Goal: Task Accomplishment & Management: Complete application form

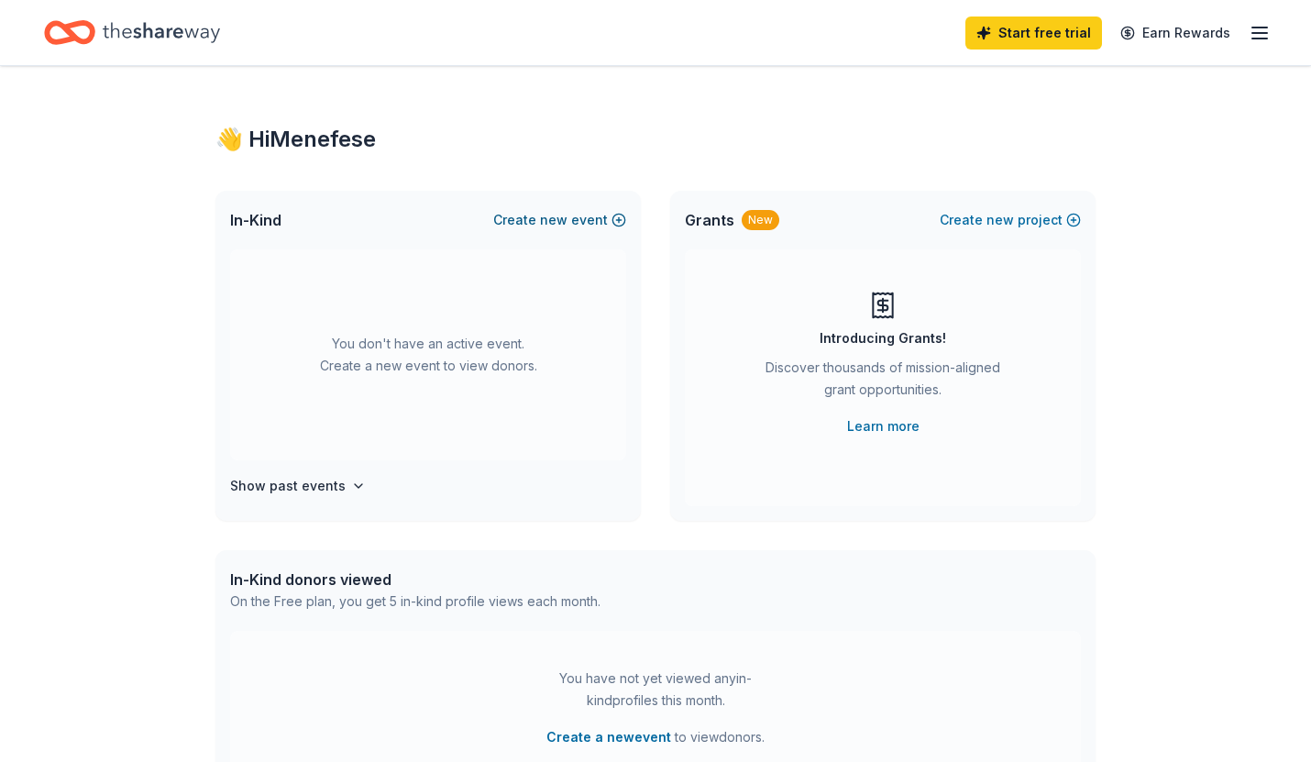
click at [594, 225] on button "Create new event" at bounding box center [559, 220] width 133 height 22
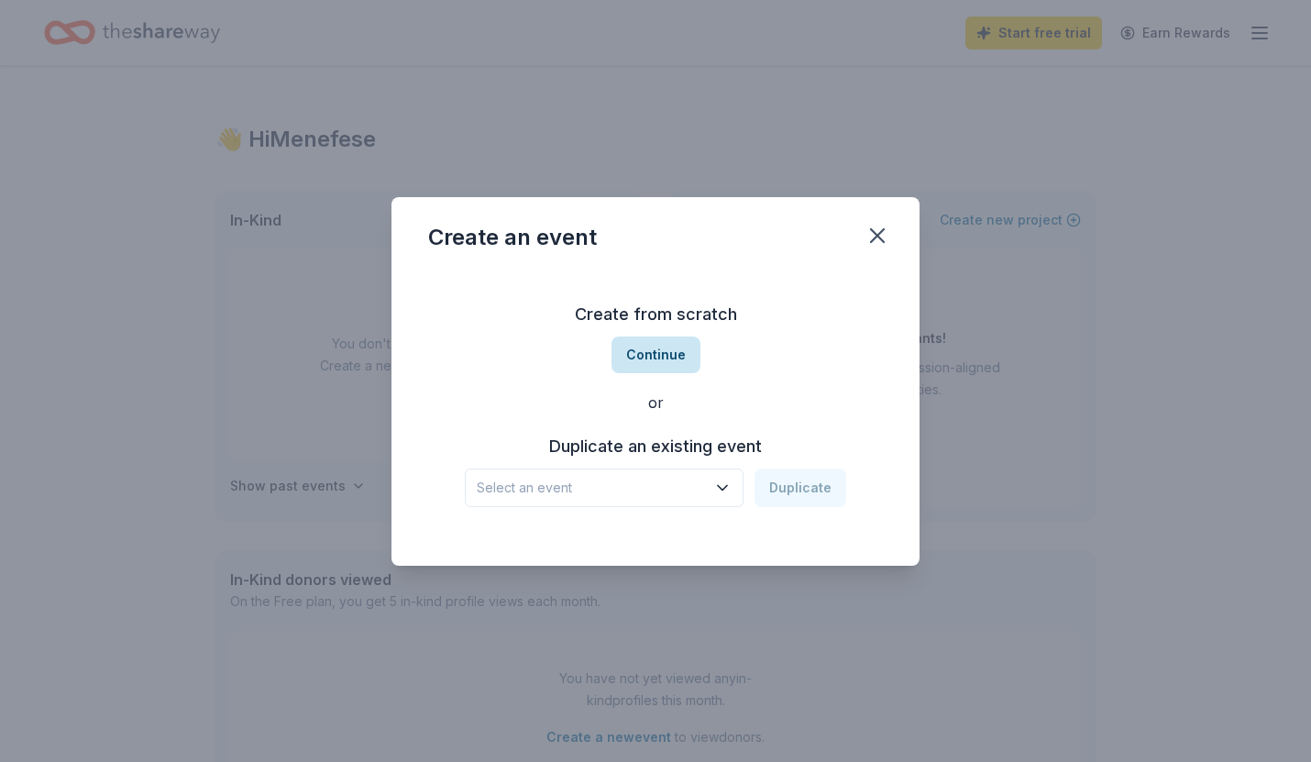
click at [658, 366] on button "Continue" at bounding box center [655, 354] width 89 height 37
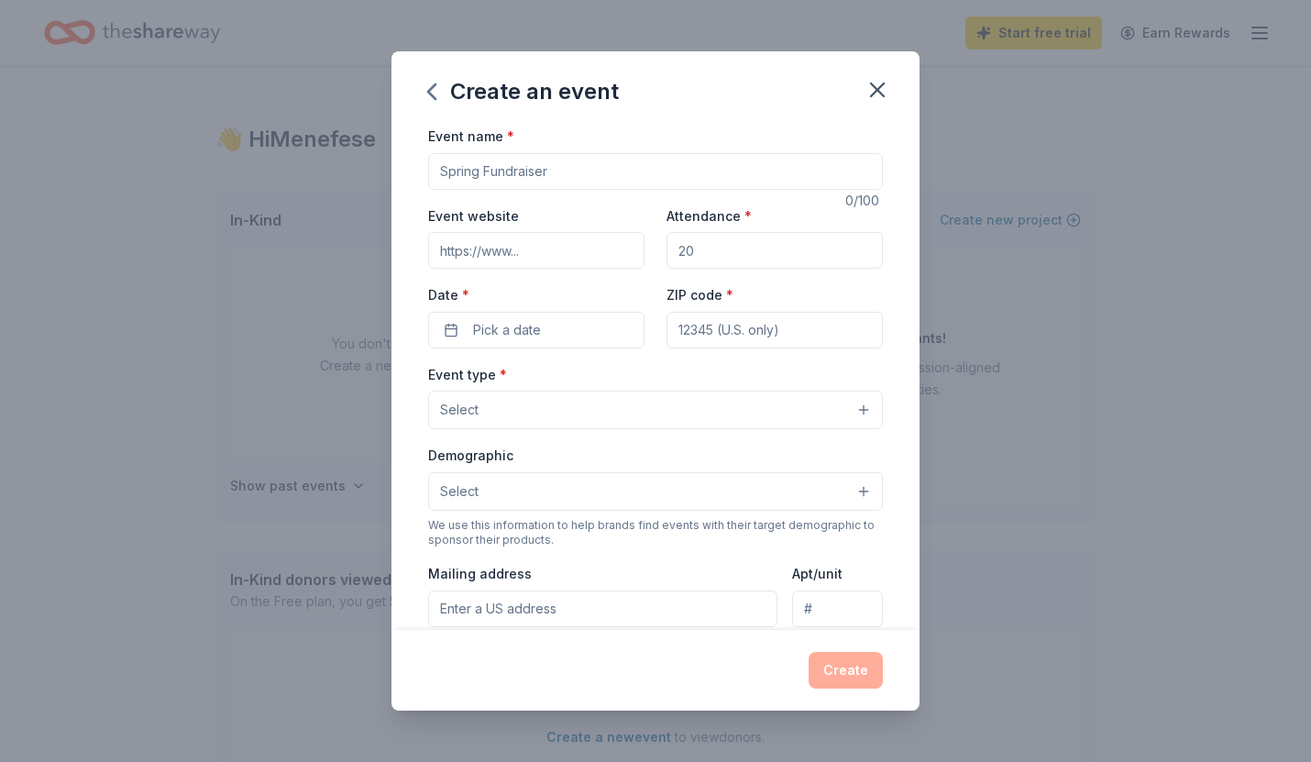
click at [527, 259] on input "Event website" at bounding box center [536, 250] width 216 height 37
click at [671, 232] on input "Attendance *" at bounding box center [774, 250] width 216 height 37
click at [697, 240] on input "Attendance *" at bounding box center [774, 250] width 216 height 37
type input "40"
click at [512, 332] on span "Pick a date" at bounding box center [507, 330] width 68 height 22
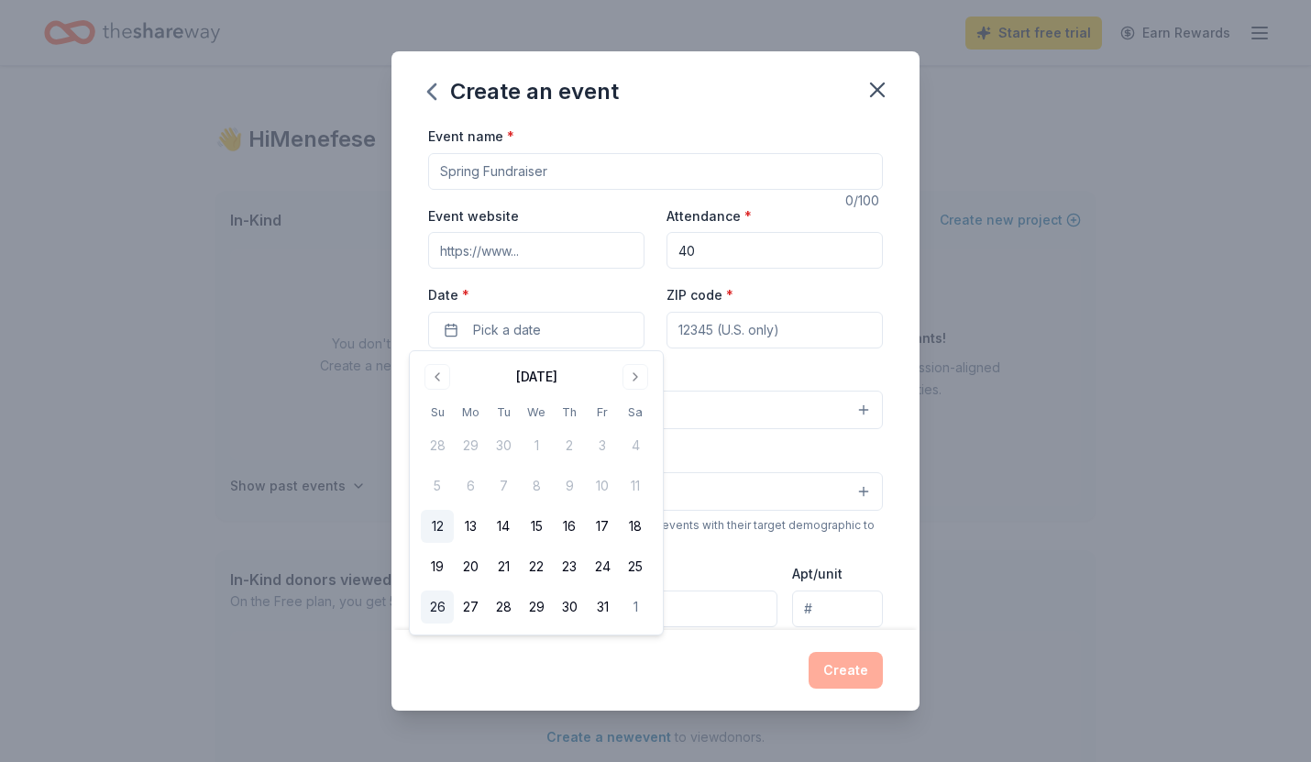
click at [435, 607] on button "26" at bounding box center [437, 606] width 33 height 33
click at [713, 384] on div "Event type * Select" at bounding box center [655, 396] width 455 height 67
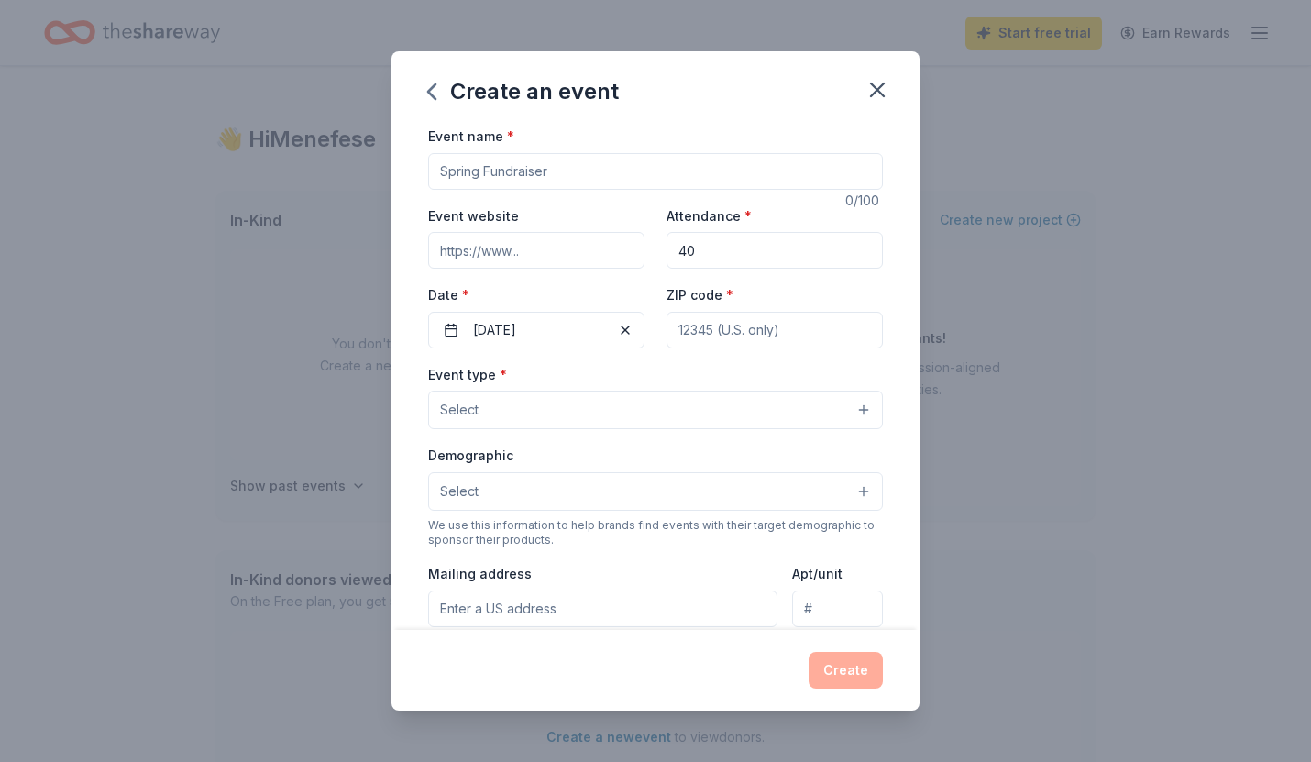
click at [488, 253] on input "Event website" at bounding box center [536, 250] width 216 height 37
click at [516, 169] on input "Event name *" at bounding box center [655, 171] width 455 height 37
type input "Dracula screening"
click at [729, 344] on input "ZIP code *" at bounding box center [774, 330] width 216 height 37
paste input
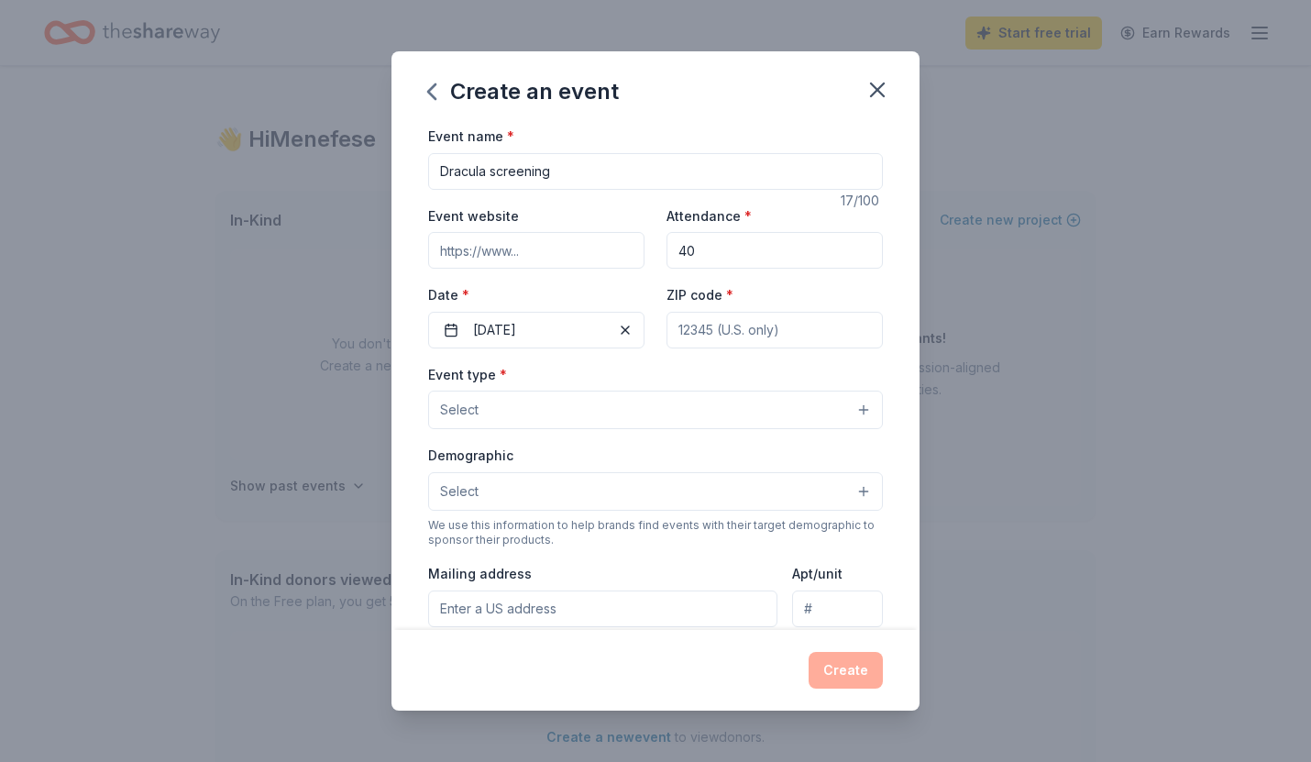
click at [731, 331] on input "ZIP code *" at bounding box center [774, 330] width 216 height 37
click at [593, 391] on button "Select" at bounding box center [655, 410] width 455 height 39
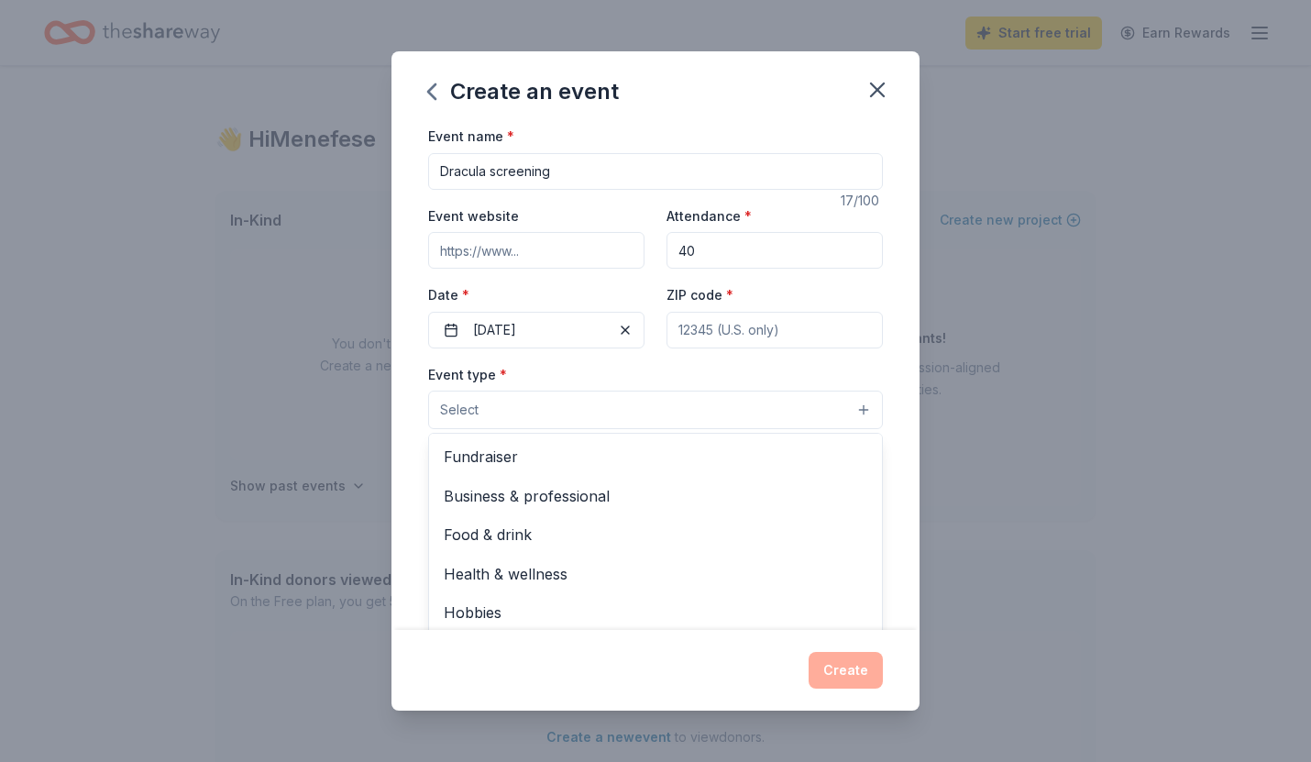
click at [737, 317] on div "Event name * Dracula screening 17 /100 Event website Attendance * 40 Date * [DA…" at bounding box center [655, 548] width 455 height 847
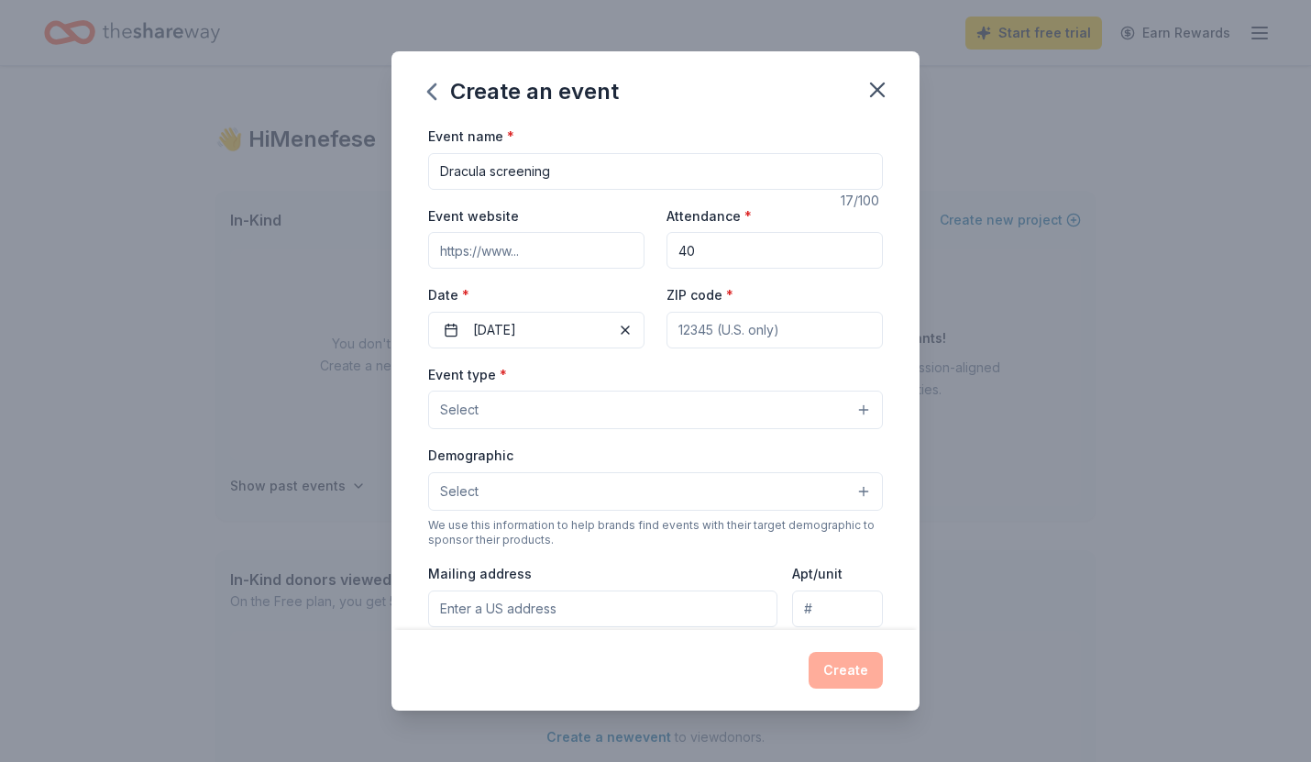
click at [730, 334] on input "ZIP code *" at bounding box center [774, 330] width 216 height 37
paste input
paste input "02139"
type input "02139"
click at [612, 404] on button "Select" at bounding box center [655, 410] width 455 height 39
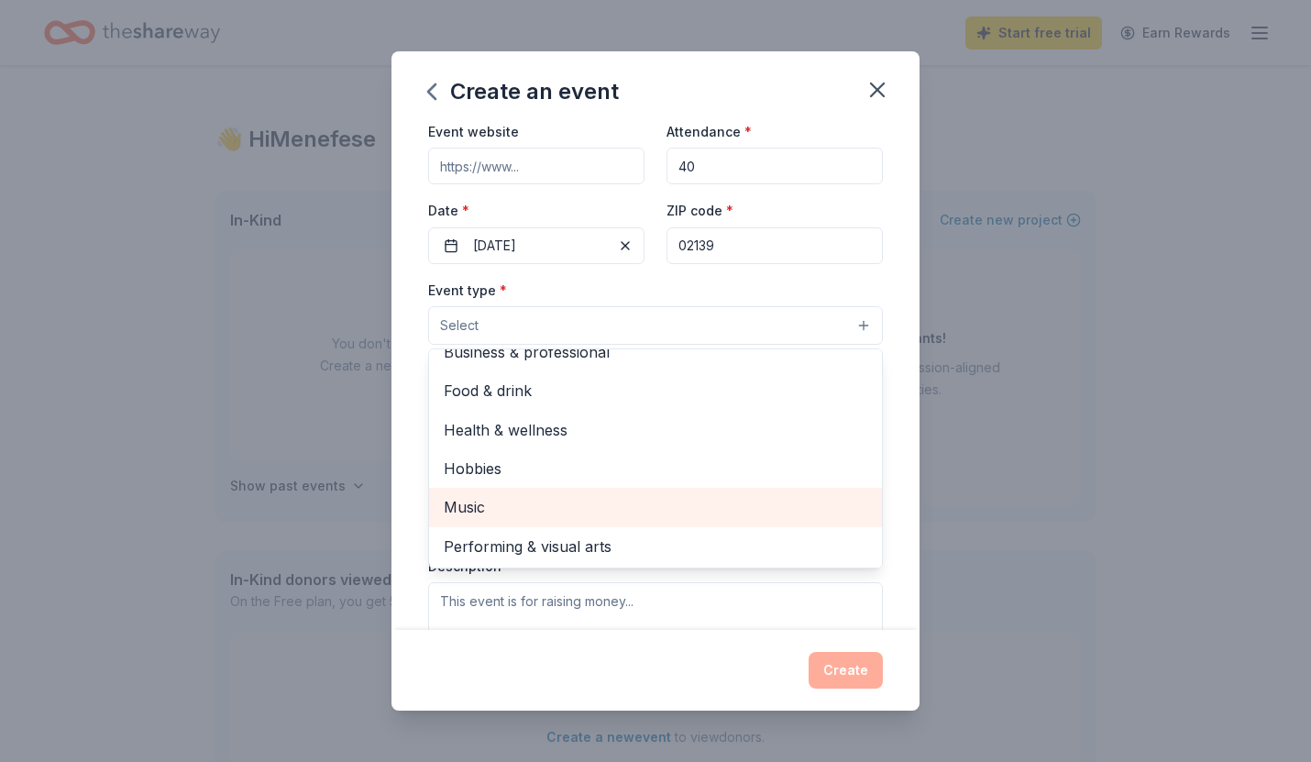
scroll to position [59, 0]
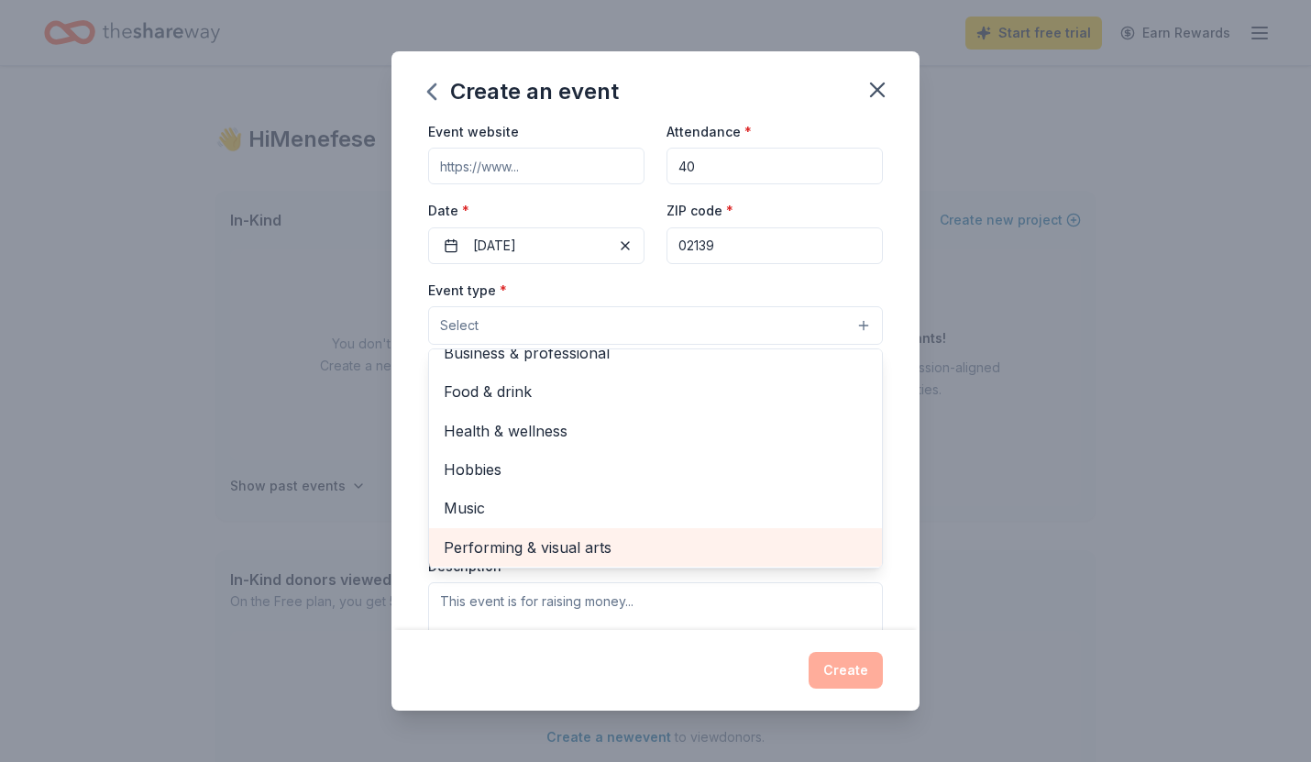
click at [609, 545] on span "Performing & visual arts" at bounding box center [656, 547] width 424 height 24
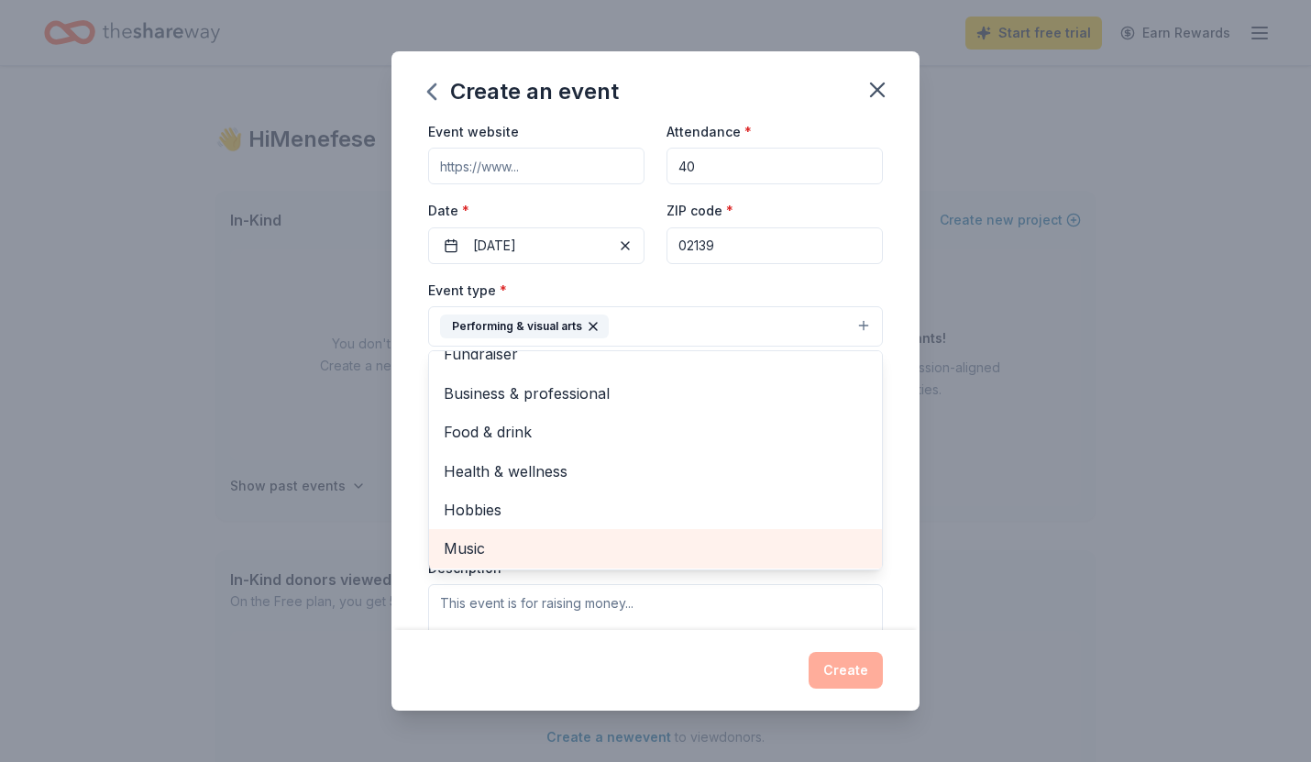
click at [543, 548] on span "Music" at bounding box center [656, 548] width 424 height 24
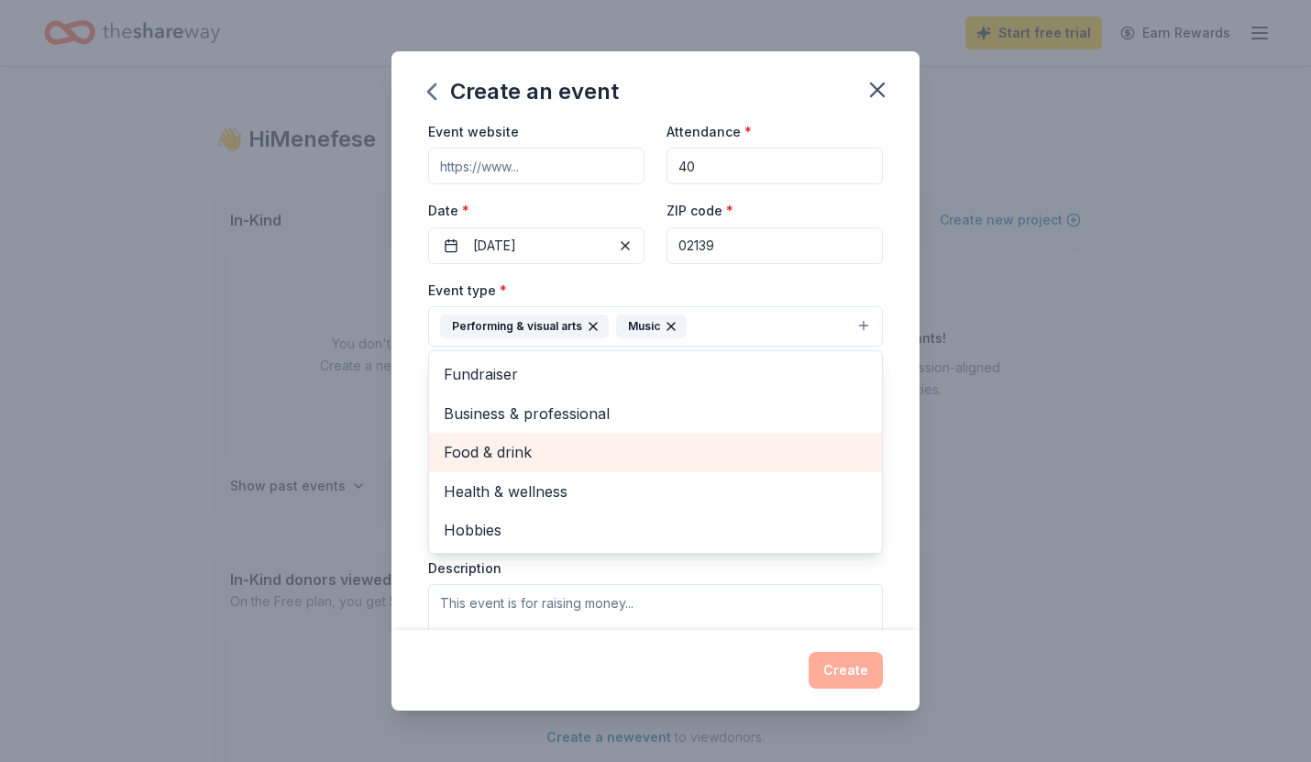
click at [583, 442] on span "Food & drink" at bounding box center [656, 452] width 424 height 24
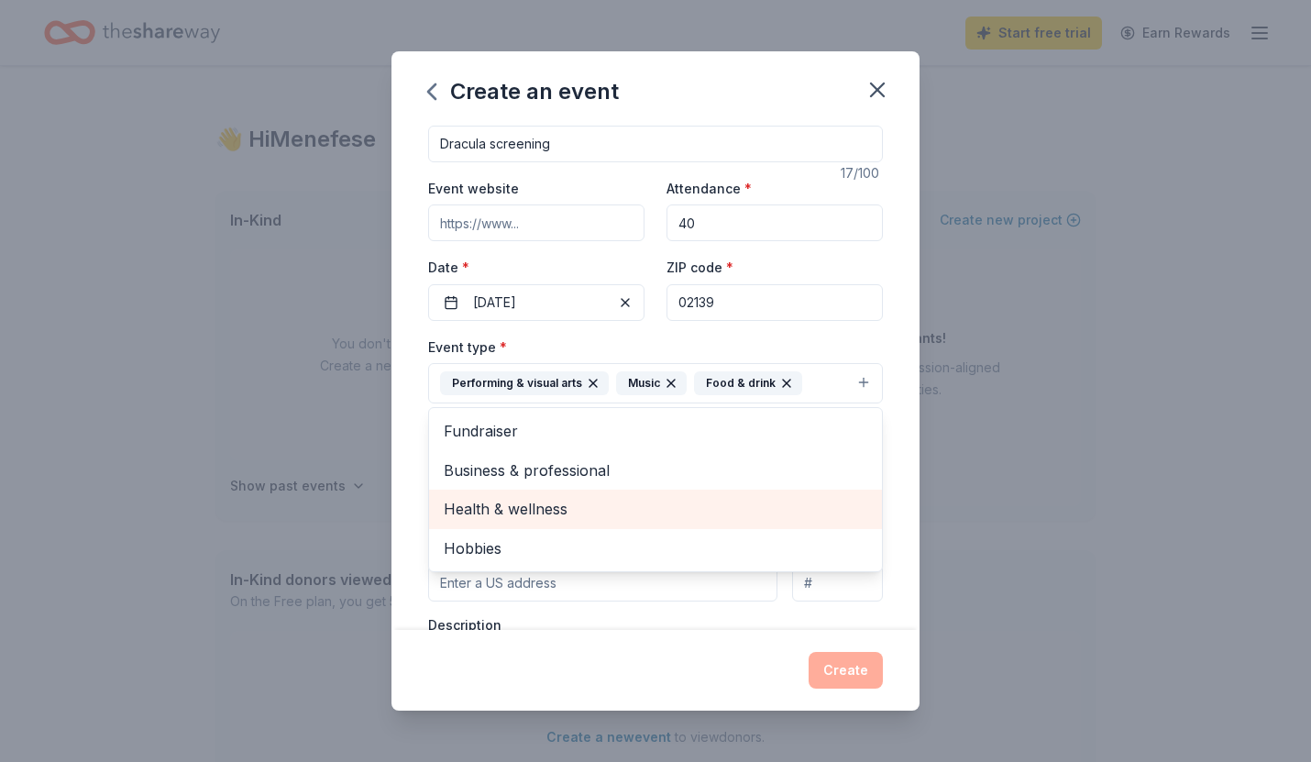
scroll to position [22, 0]
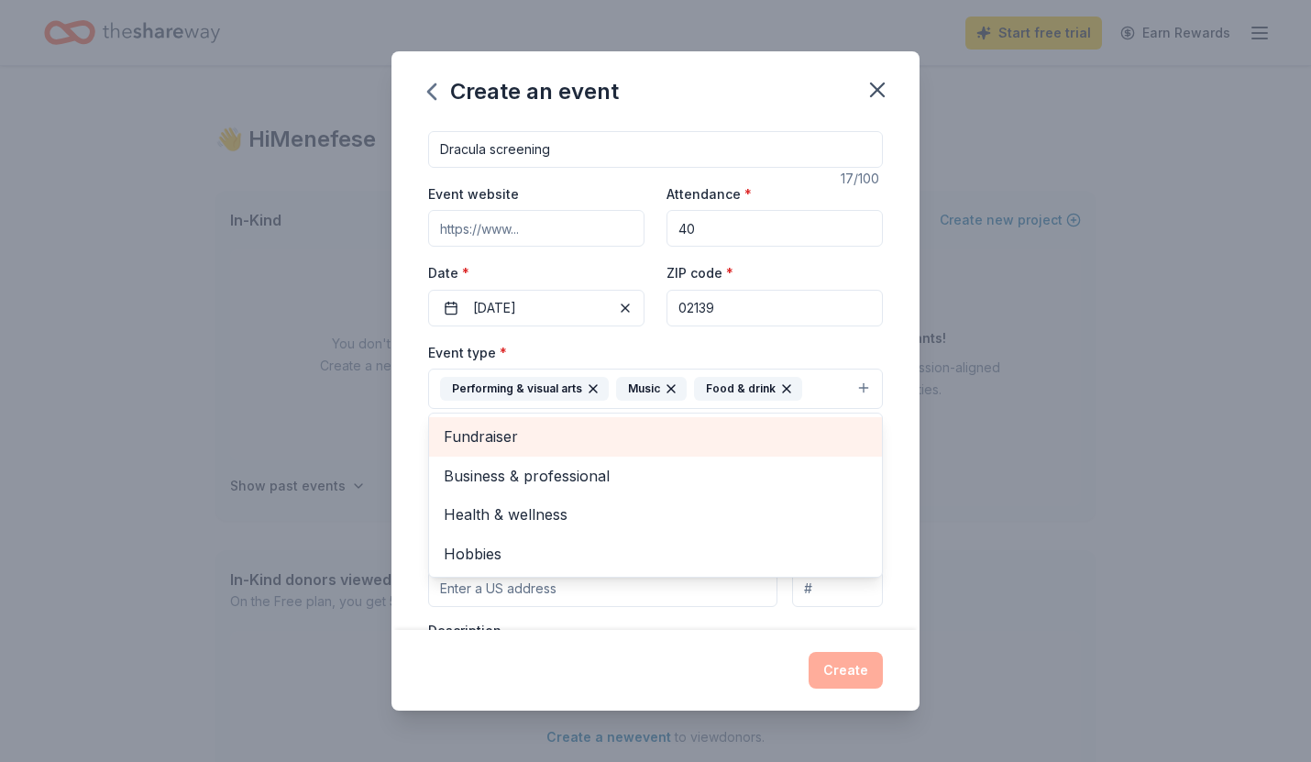
click at [597, 435] on span "Fundraiser" at bounding box center [656, 436] width 424 height 24
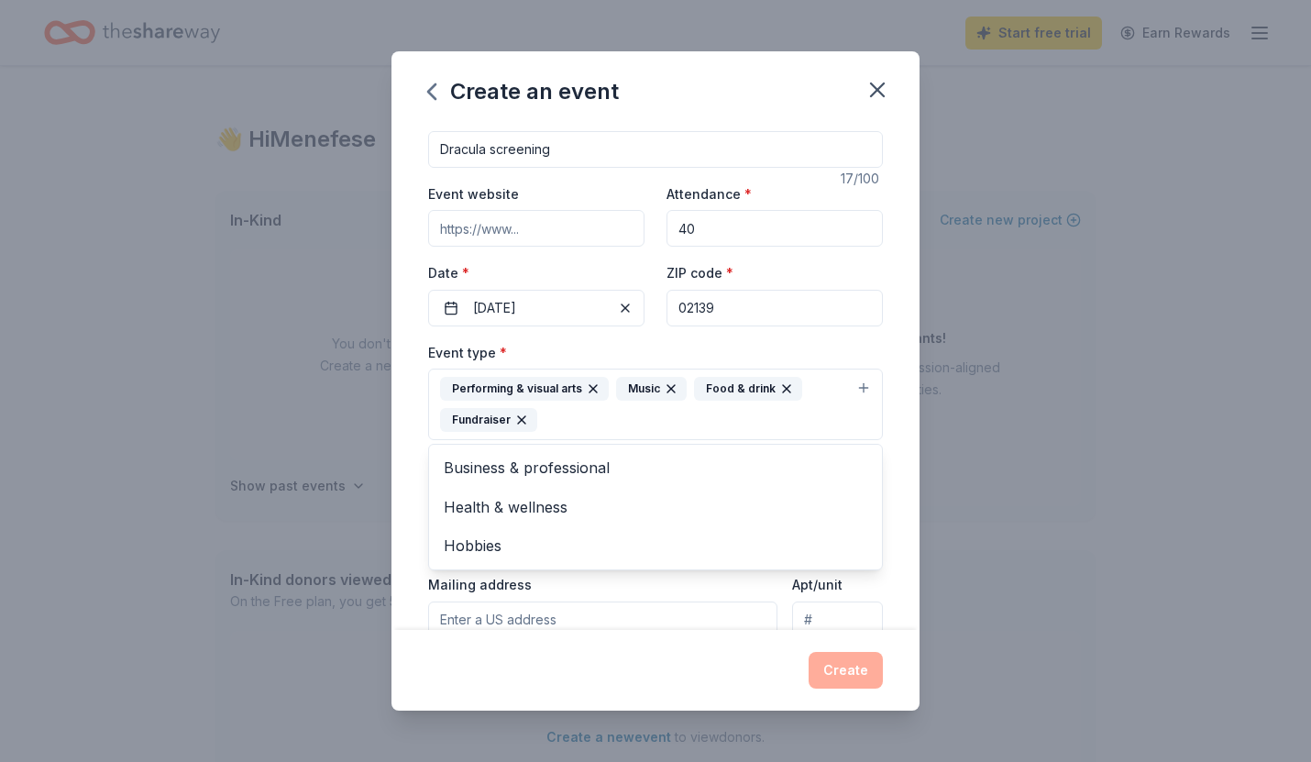
click at [427, 567] on div "Event name * Dracula screening 17 /100 Event website Attendance * 40 Date * [DA…" at bounding box center [655, 377] width 528 height 505
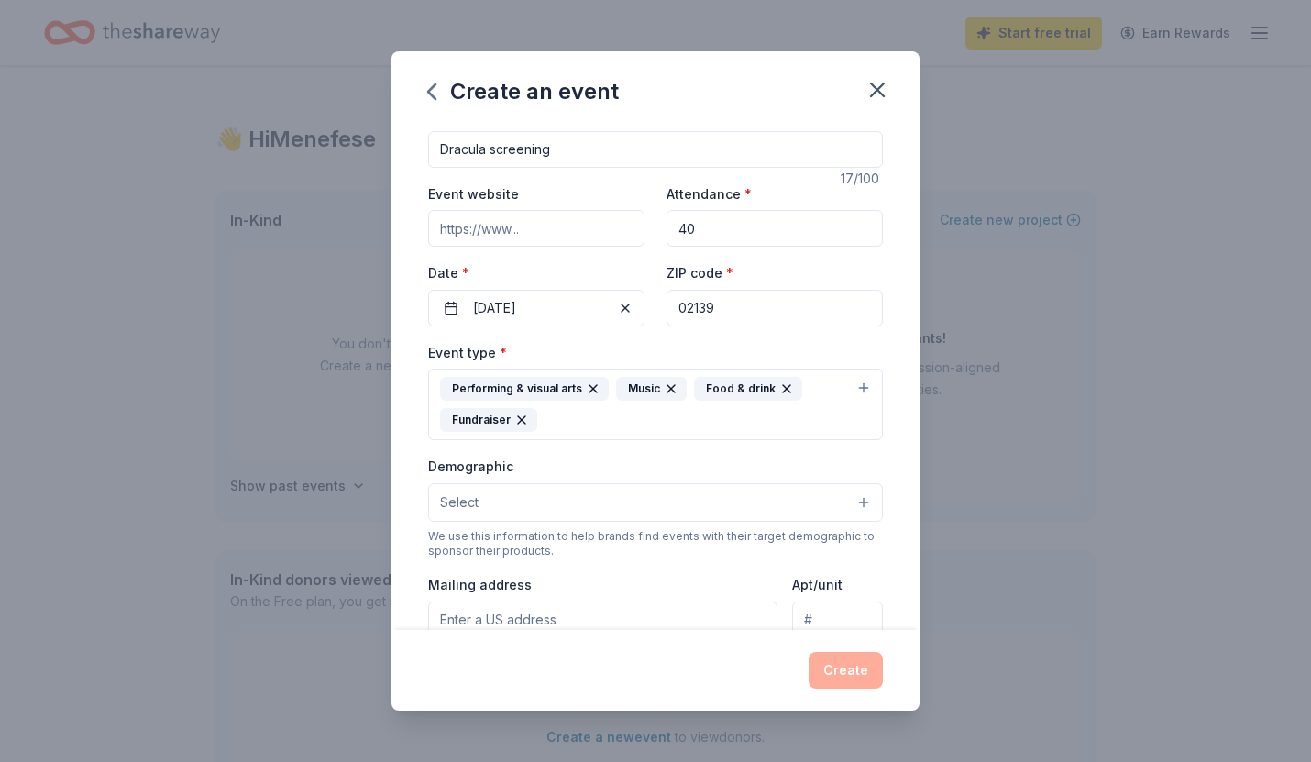
click at [522, 503] on button "Select" at bounding box center [655, 502] width 455 height 39
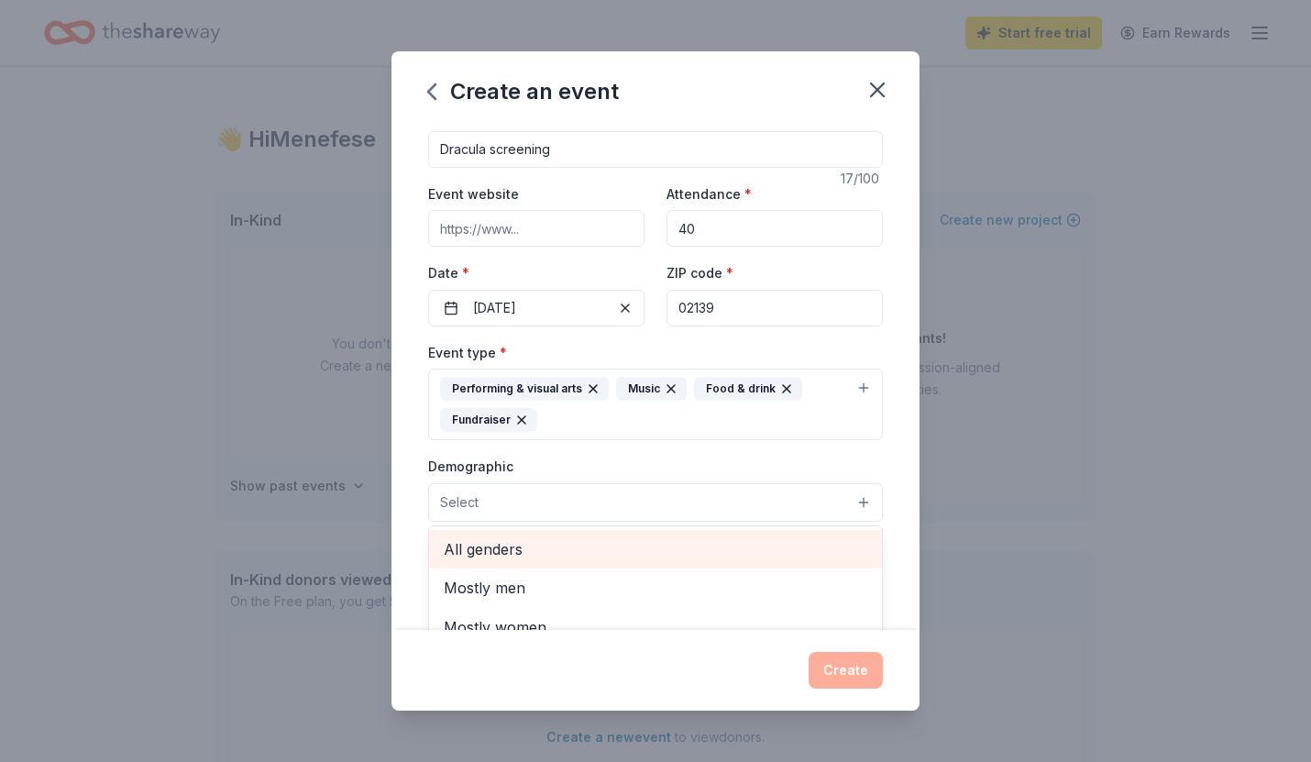
click at [523, 551] on span "All genders" at bounding box center [656, 549] width 424 height 24
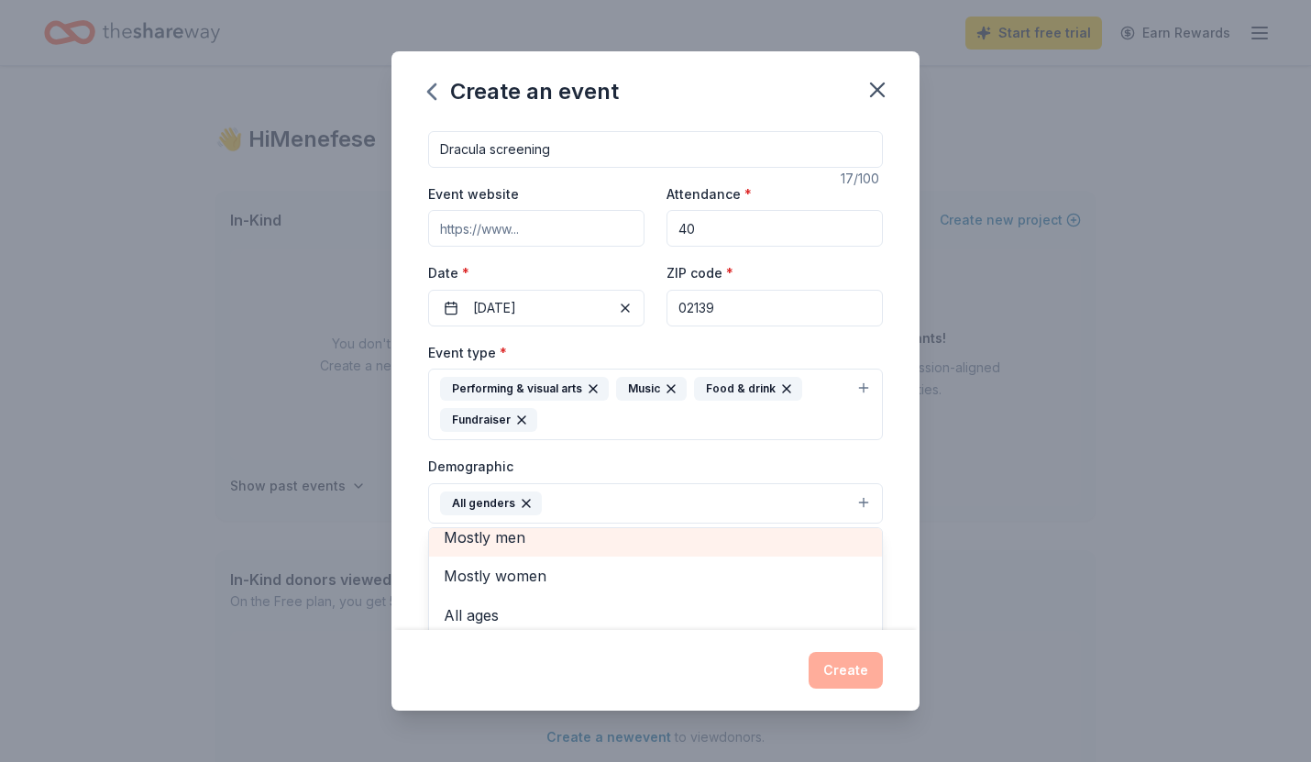
scroll to position [23, 0]
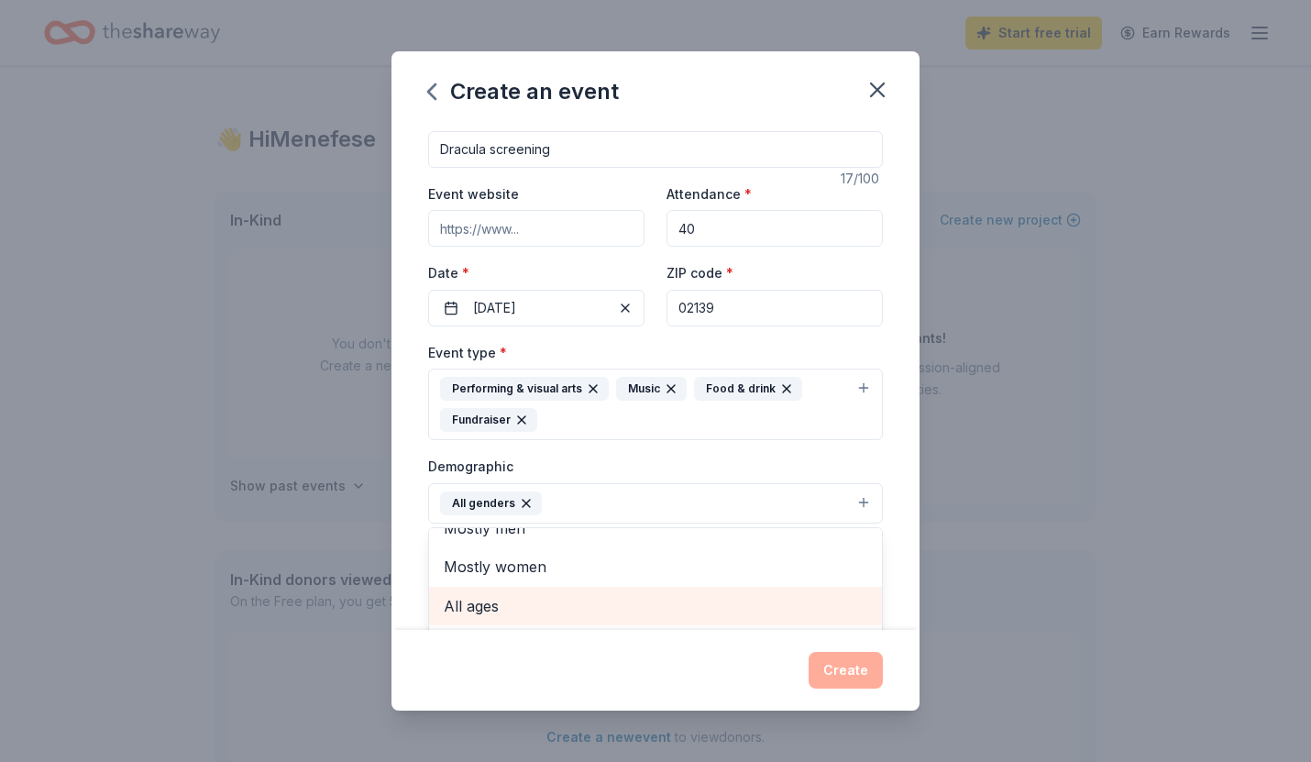
click at [510, 608] on span "All ages" at bounding box center [656, 606] width 424 height 24
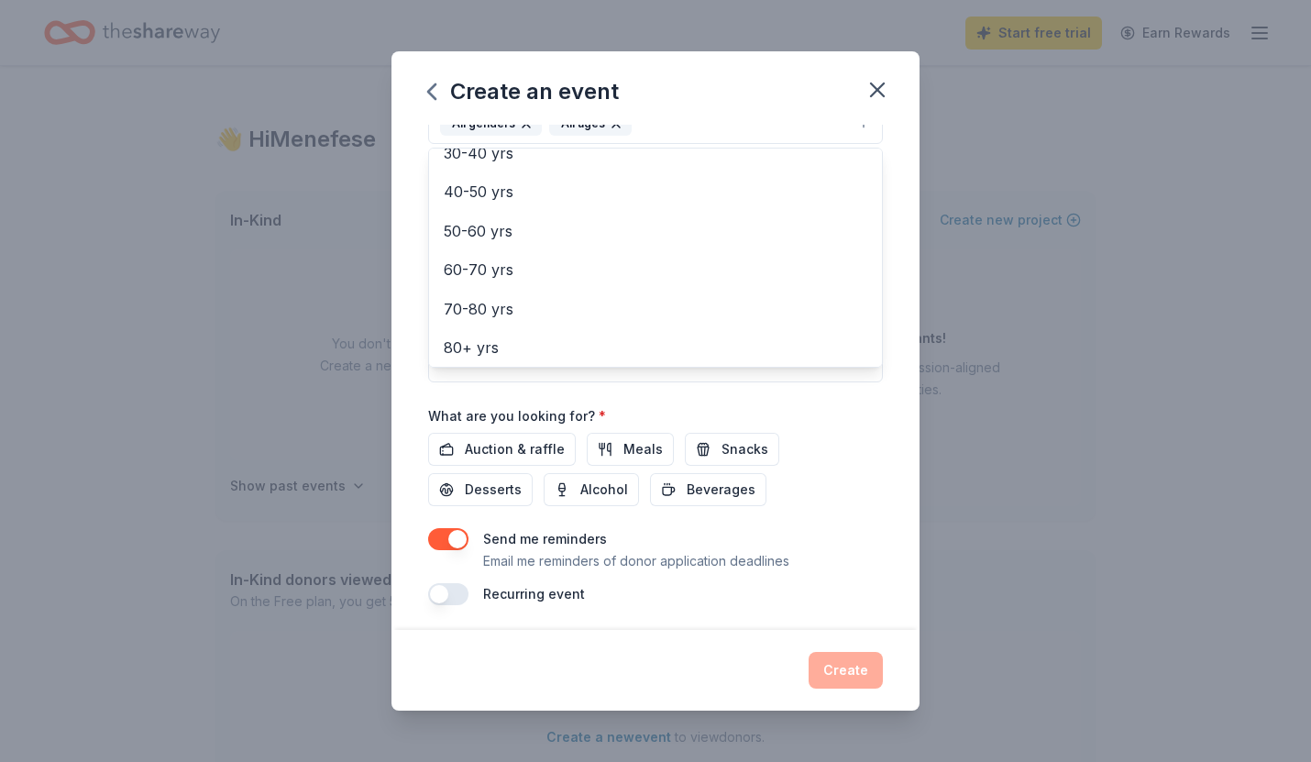
click at [414, 402] on div "Event name * Dracula screening 17 /100 Event website Attendance * 40 Date * [DA…" at bounding box center [655, 377] width 528 height 505
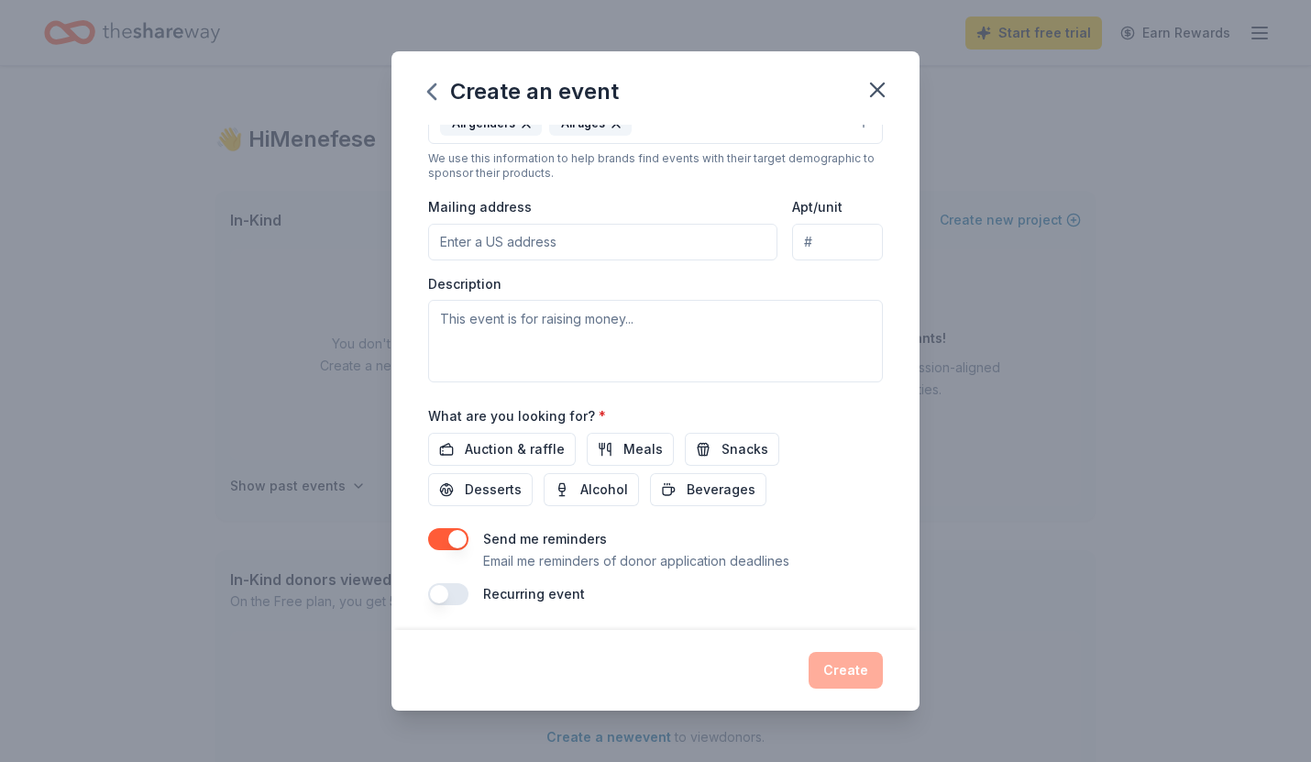
scroll to position [378, 0]
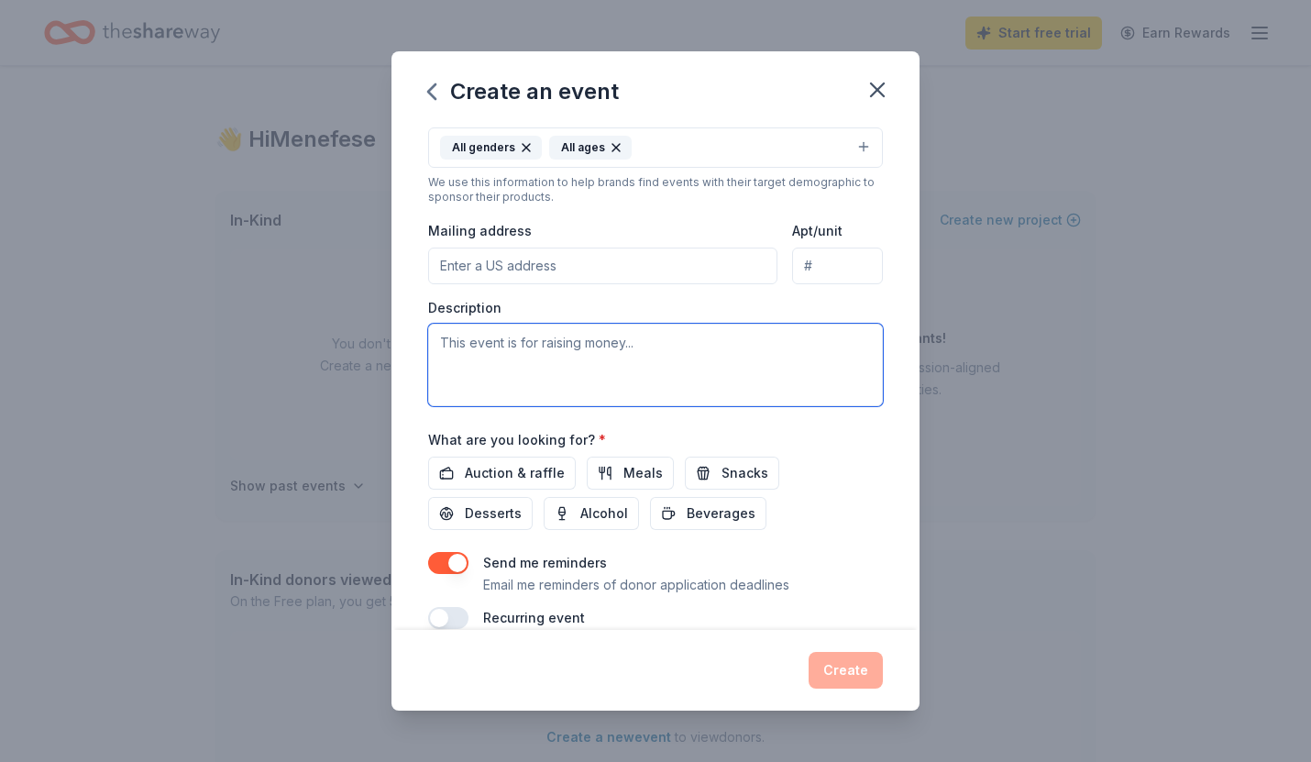
click at [571, 348] on textarea at bounding box center [655, 365] width 455 height 83
click at [737, 472] on span "Snacks" at bounding box center [744, 473] width 47 height 22
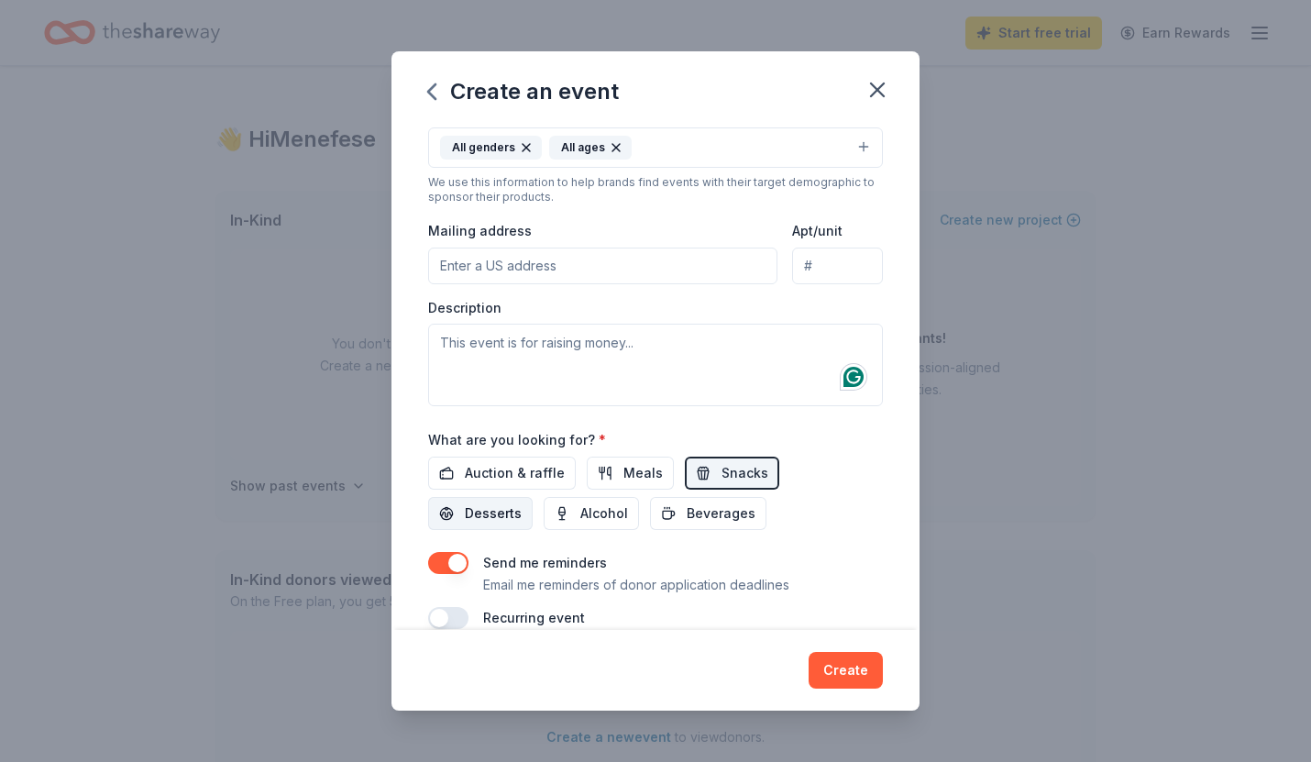
click at [522, 502] on span "Desserts" at bounding box center [493, 513] width 57 height 22
click at [687, 514] on span "Beverages" at bounding box center [721, 513] width 69 height 22
click at [650, 475] on span "Meals" at bounding box center [642, 473] width 39 height 22
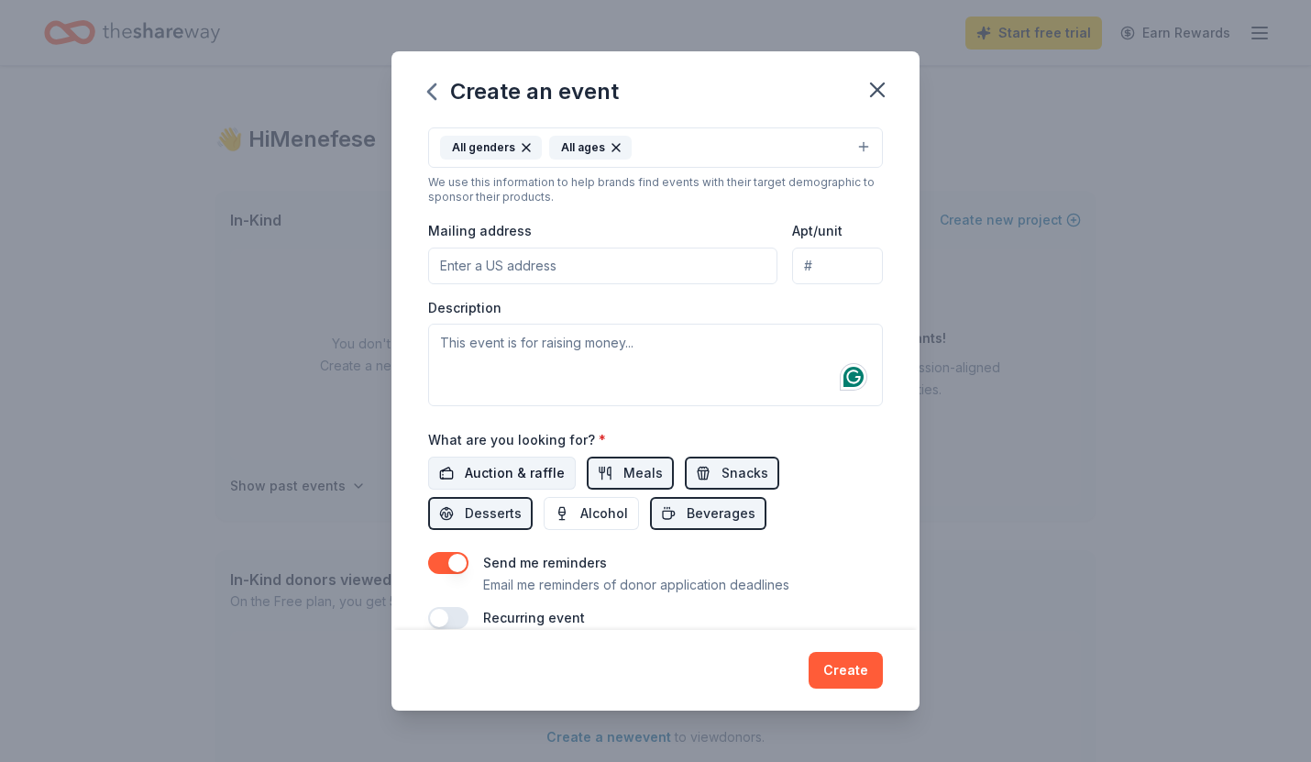
click at [540, 471] on span "Auction & raffle" at bounding box center [515, 473] width 100 height 22
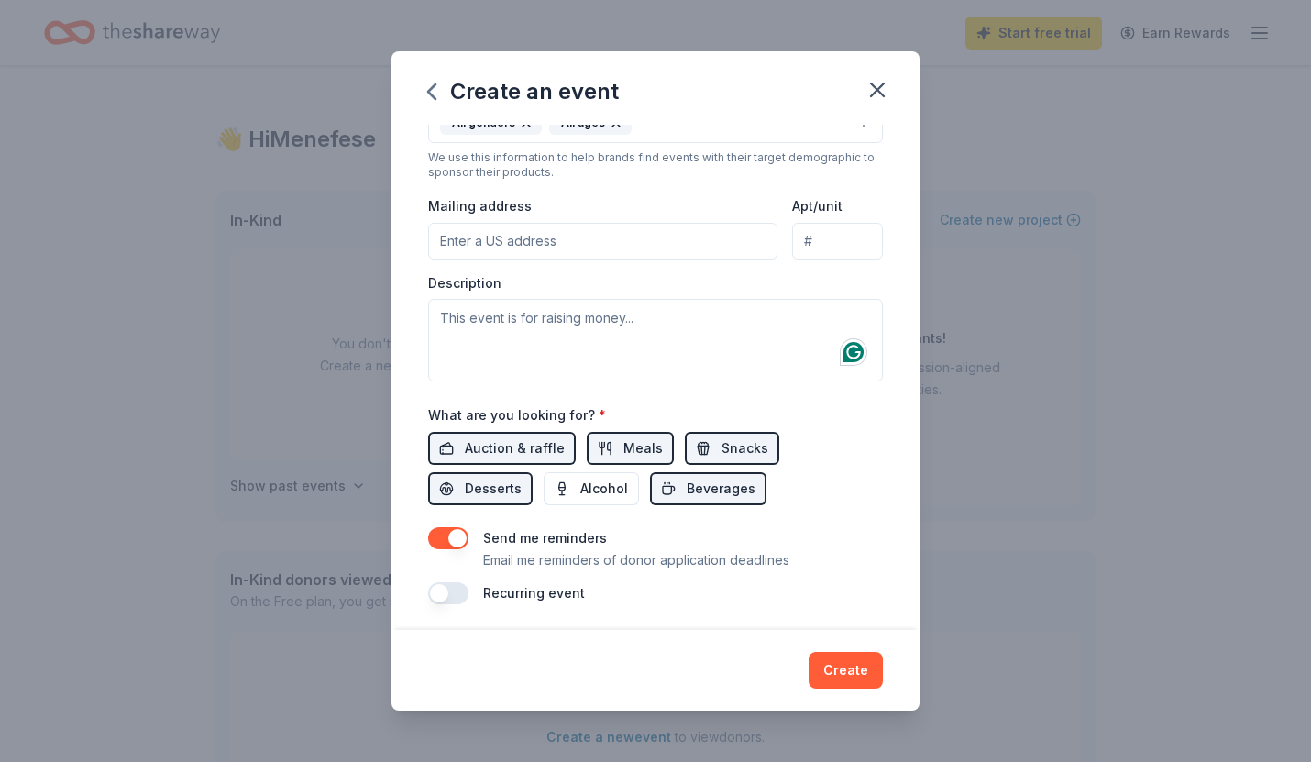
scroll to position [402, 0]
click at [587, 348] on textarea at bounding box center [655, 341] width 455 height 83
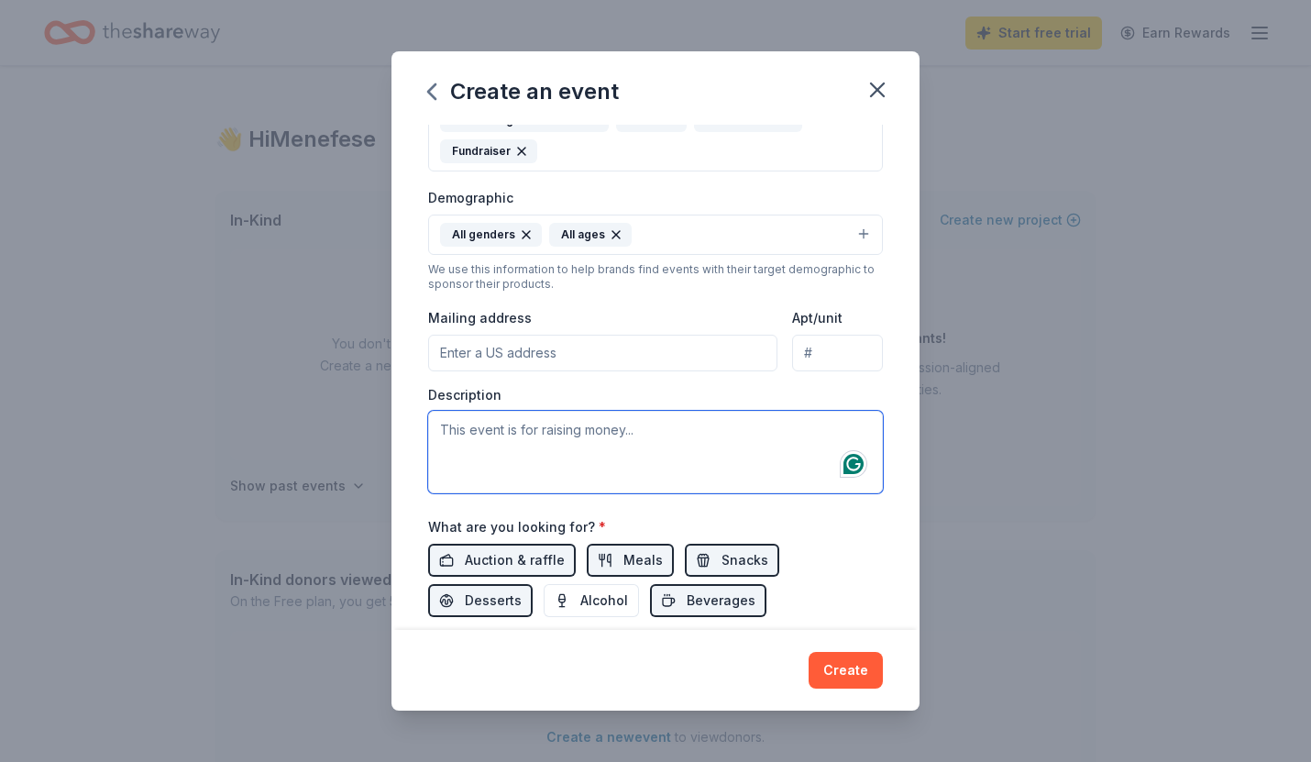
scroll to position [293, 0]
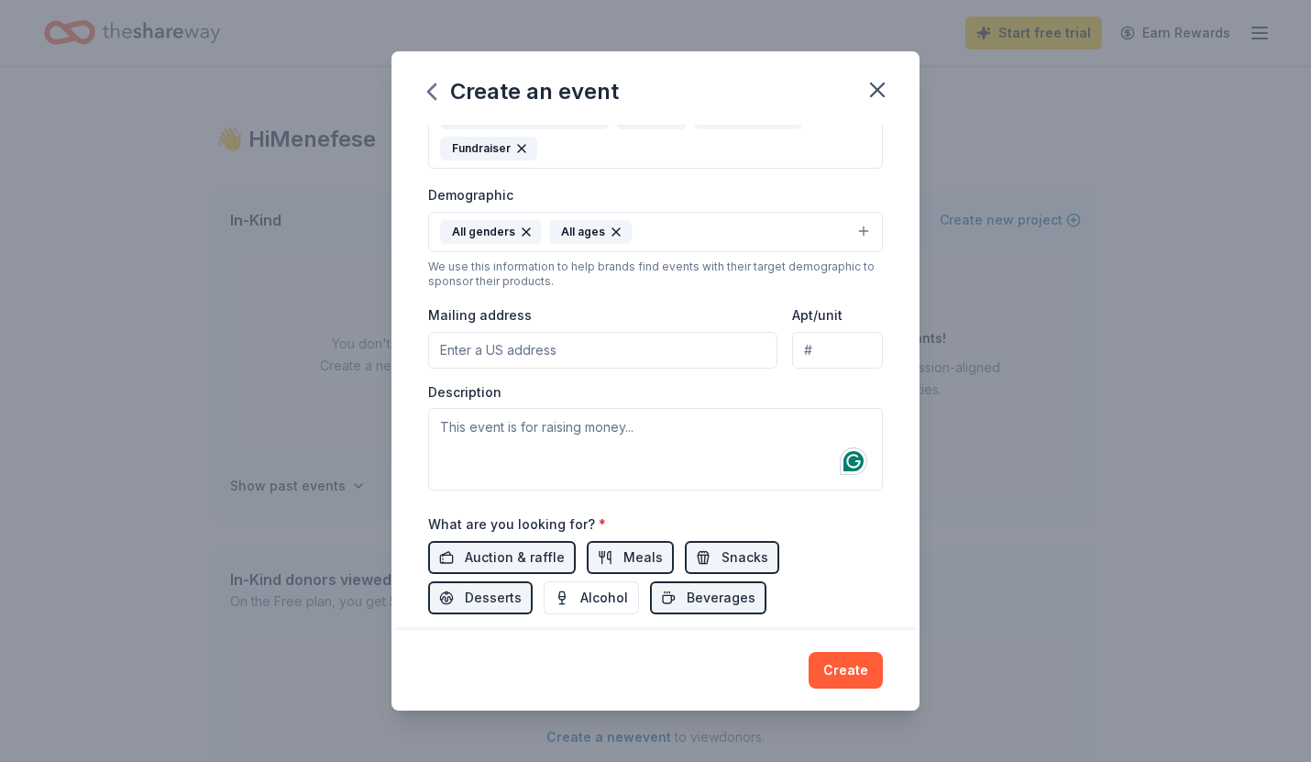
paste input "[STREET_ADDRESS][US_STATE]"
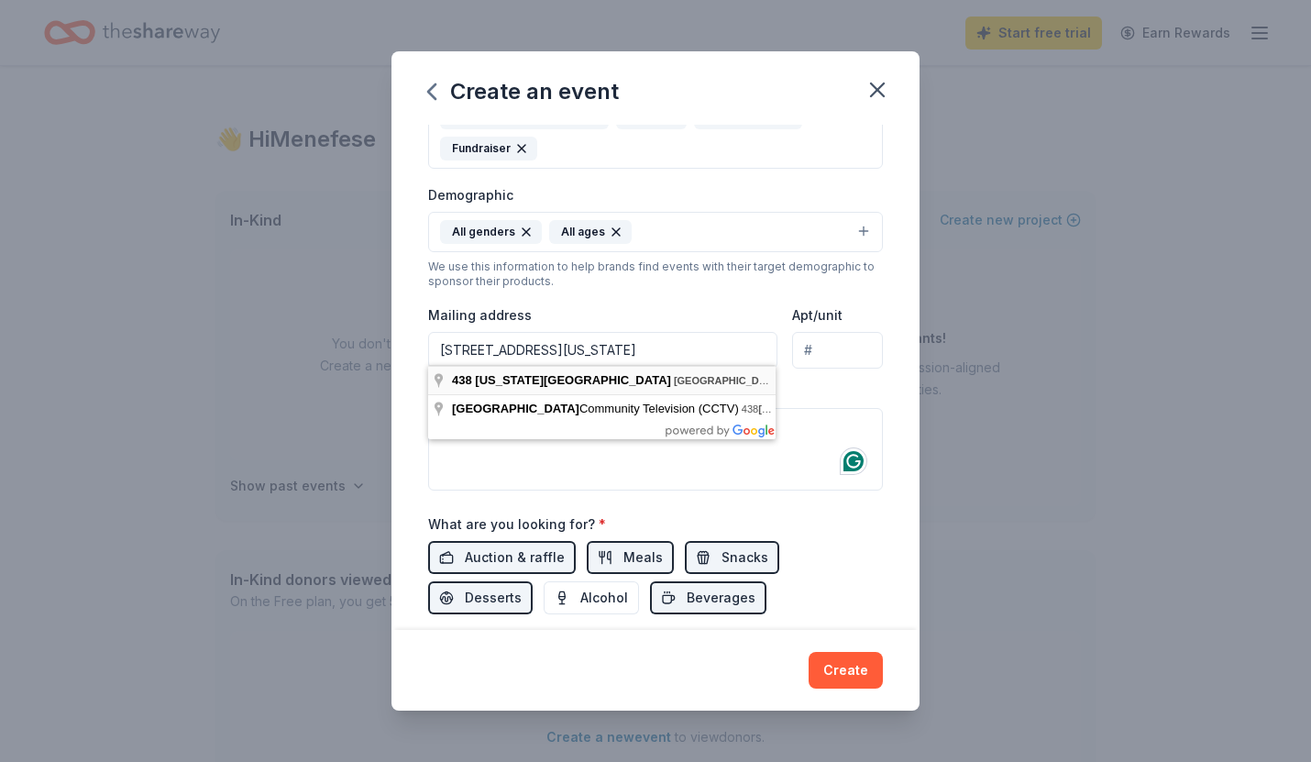
type input "[STREET_ADDRESS][US_STATE]"
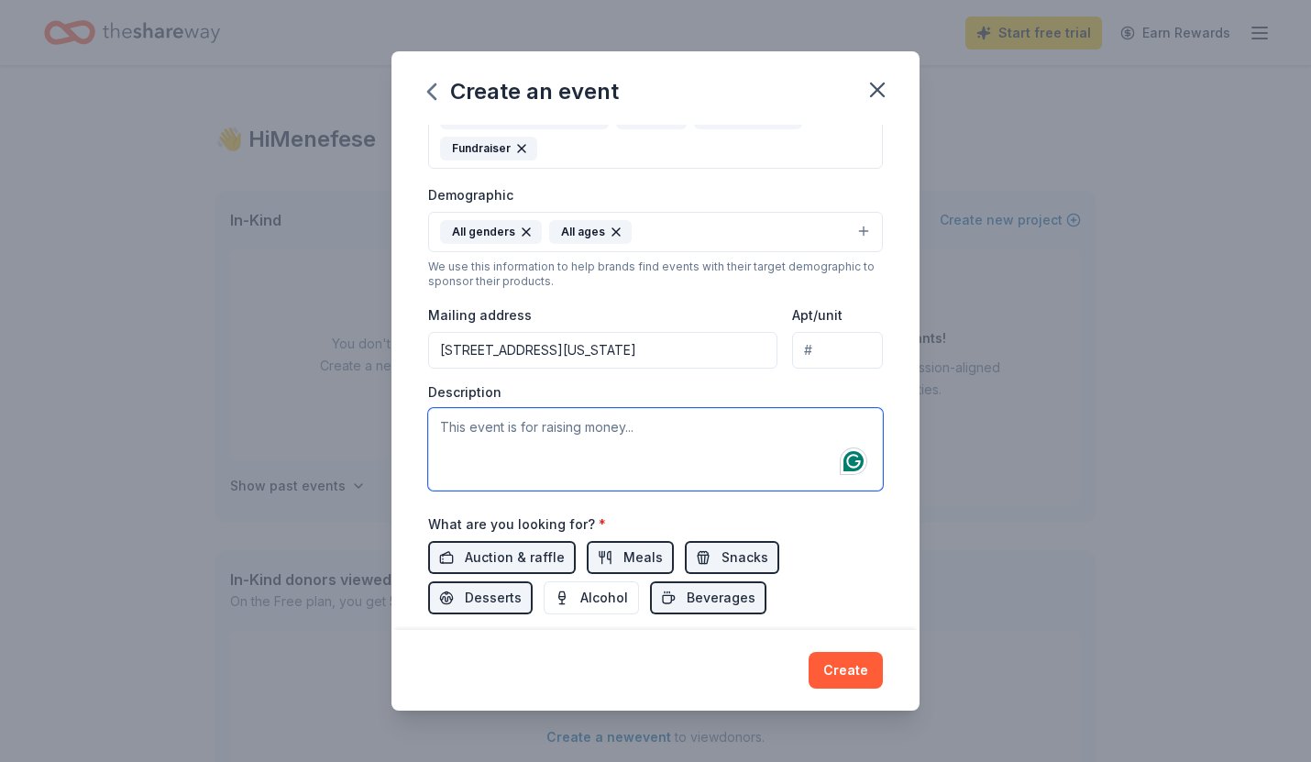
click at [535, 418] on textarea at bounding box center [655, 449] width 455 height 83
click at [554, 421] on textarea "We are screening a dracual" at bounding box center [655, 449] width 455 height 83
click at [715, 432] on textarea "We are screening an edit of every dracual" at bounding box center [655, 449] width 455 height 83
type textarea "We are screening an edit of every dracula film"
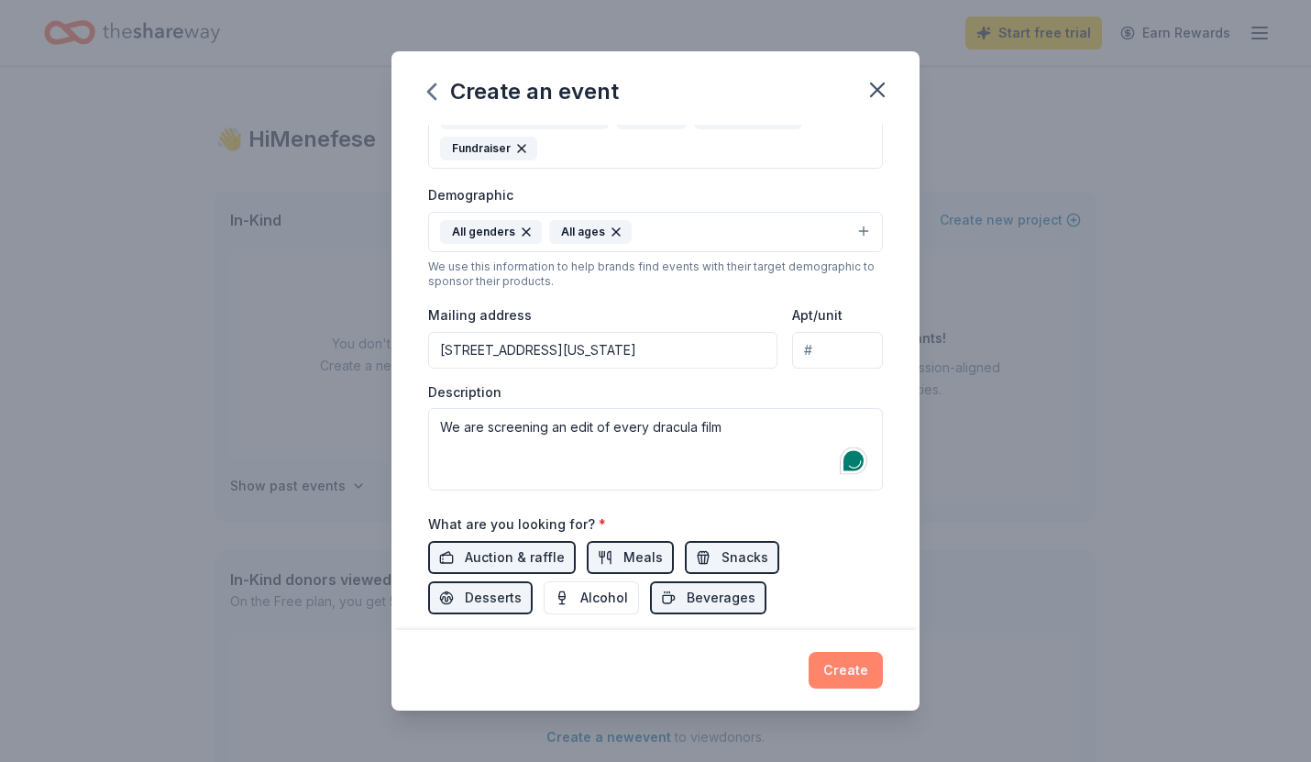
click at [858, 664] on button "Create" at bounding box center [846, 670] width 74 height 37
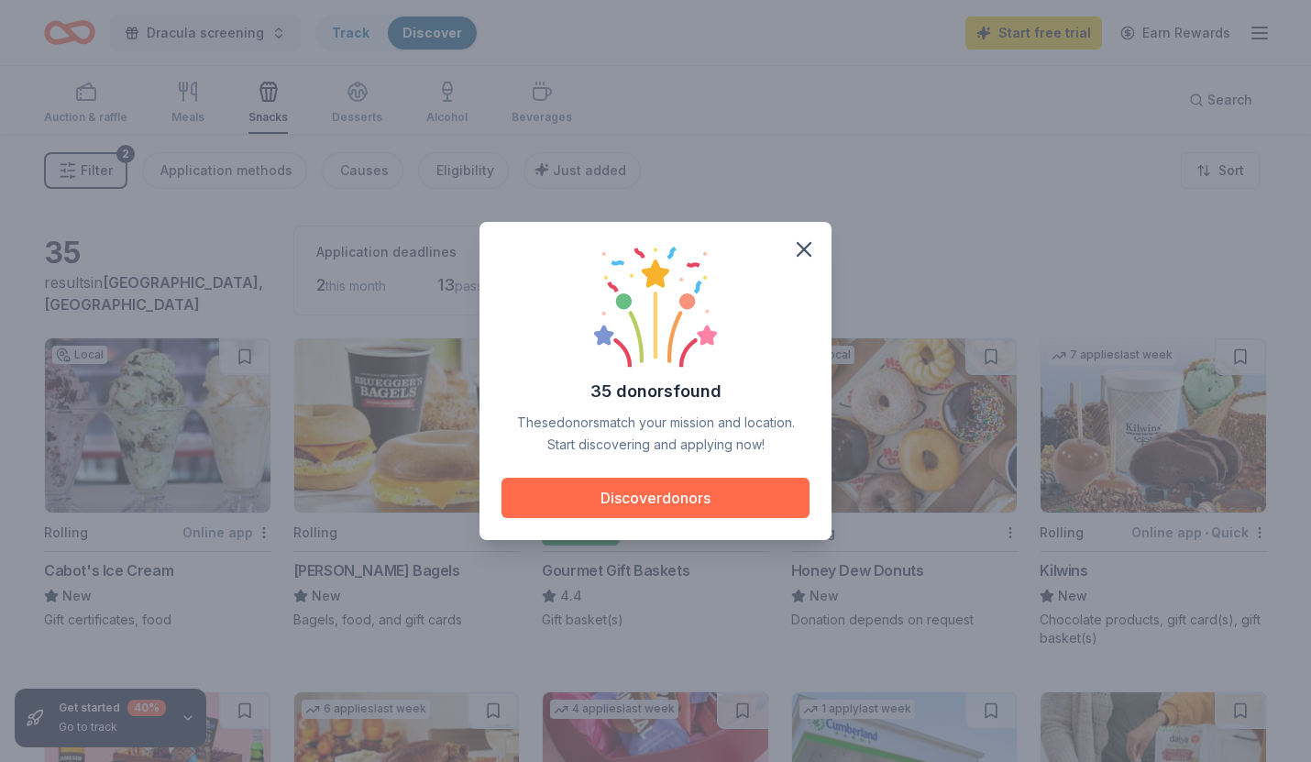
click at [703, 493] on button "Discover donors" at bounding box center [655, 498] width 308 height 40
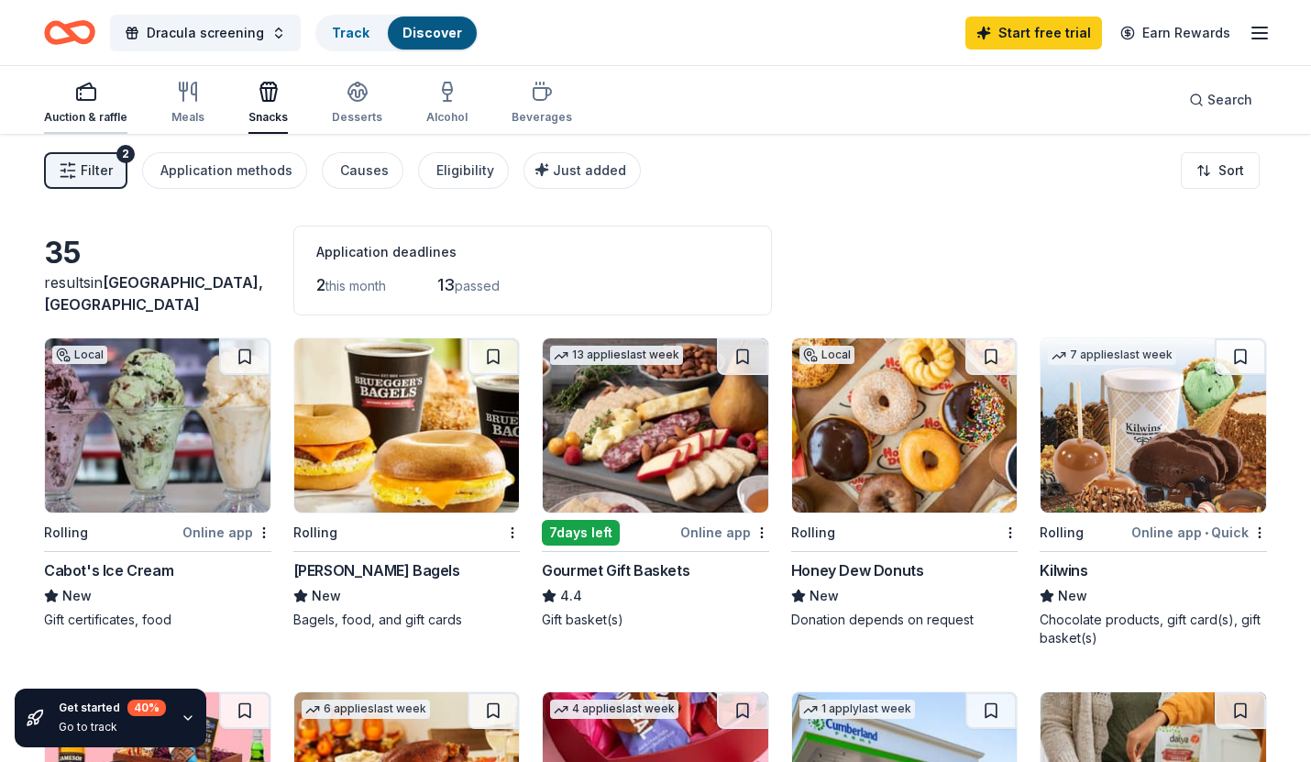
click at [73, 113] on div "Auction & raffle" at bounding box center [85, 117] width 83 height 15
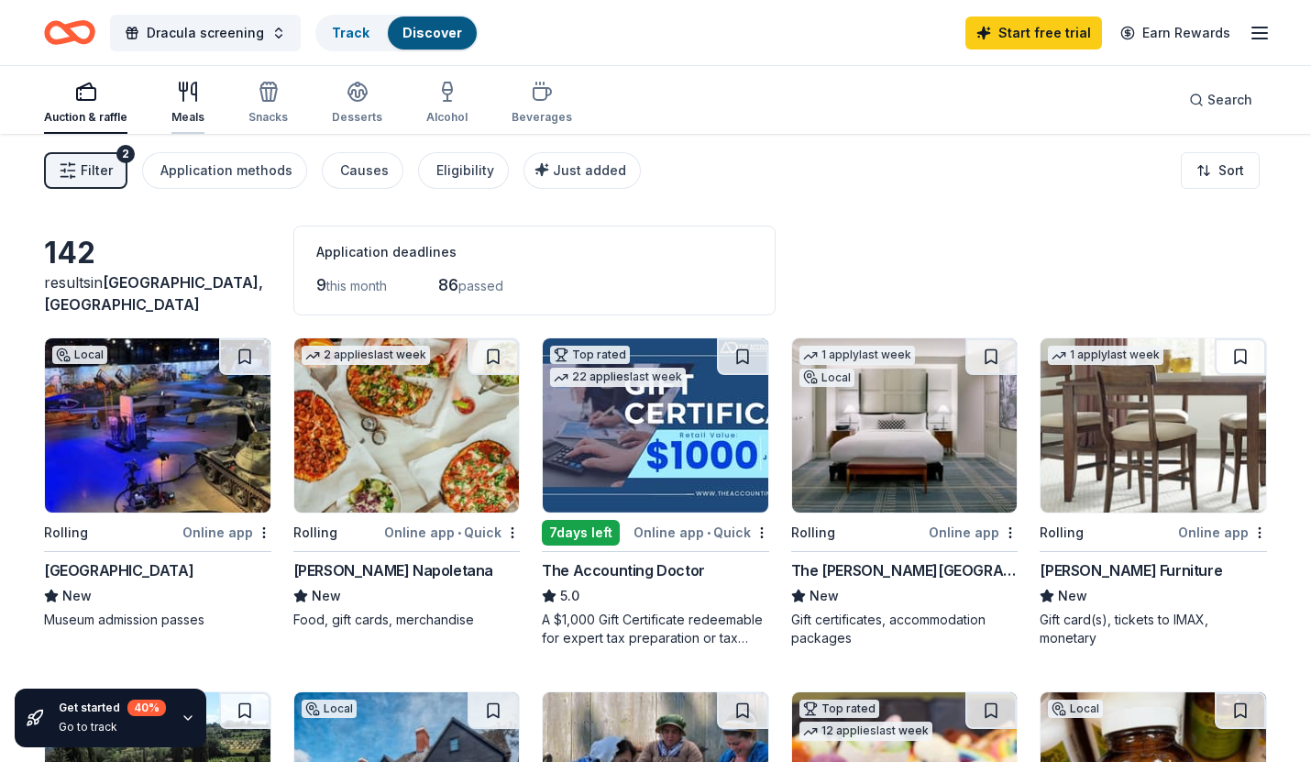
click at [183, 107] on div "Meals" at bounding box center [187, 103] width 33 height 44
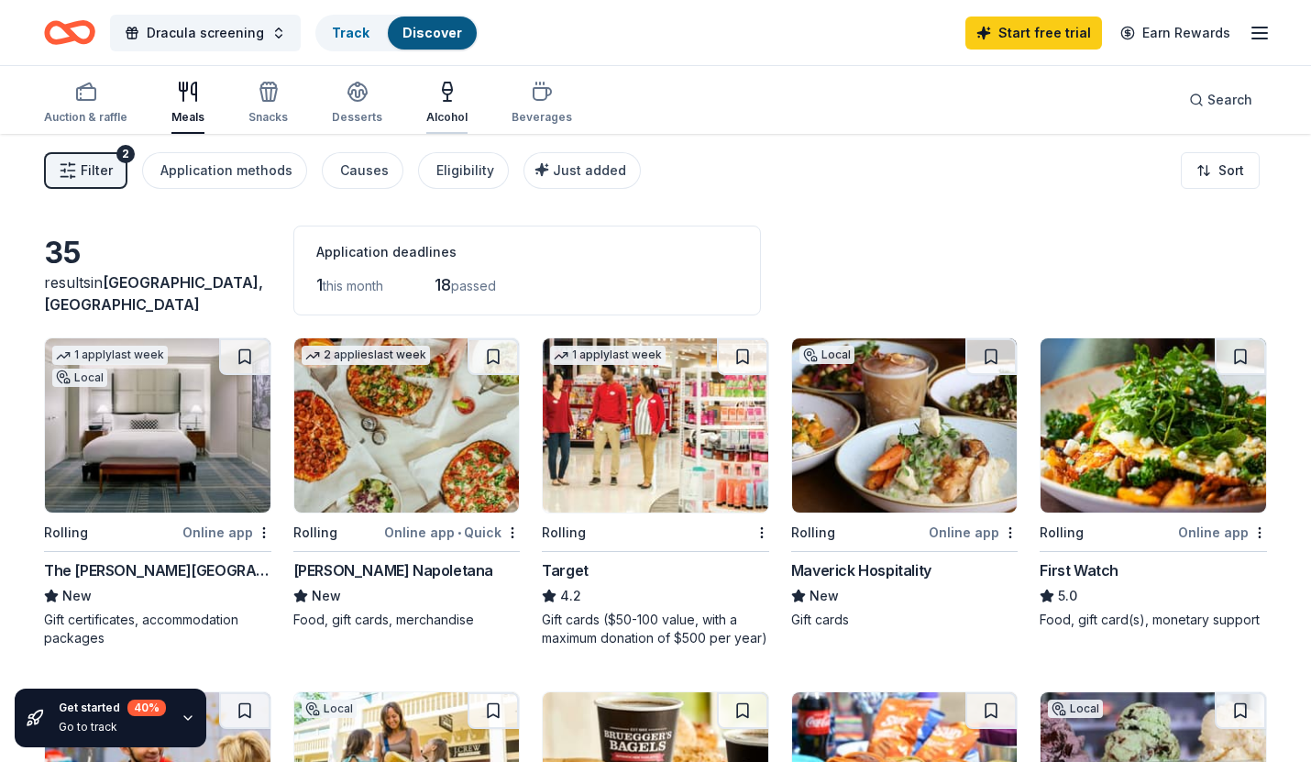
click at [441, 117] on div "Alcohol" at bounding box center [446, 117] width 41 height 15
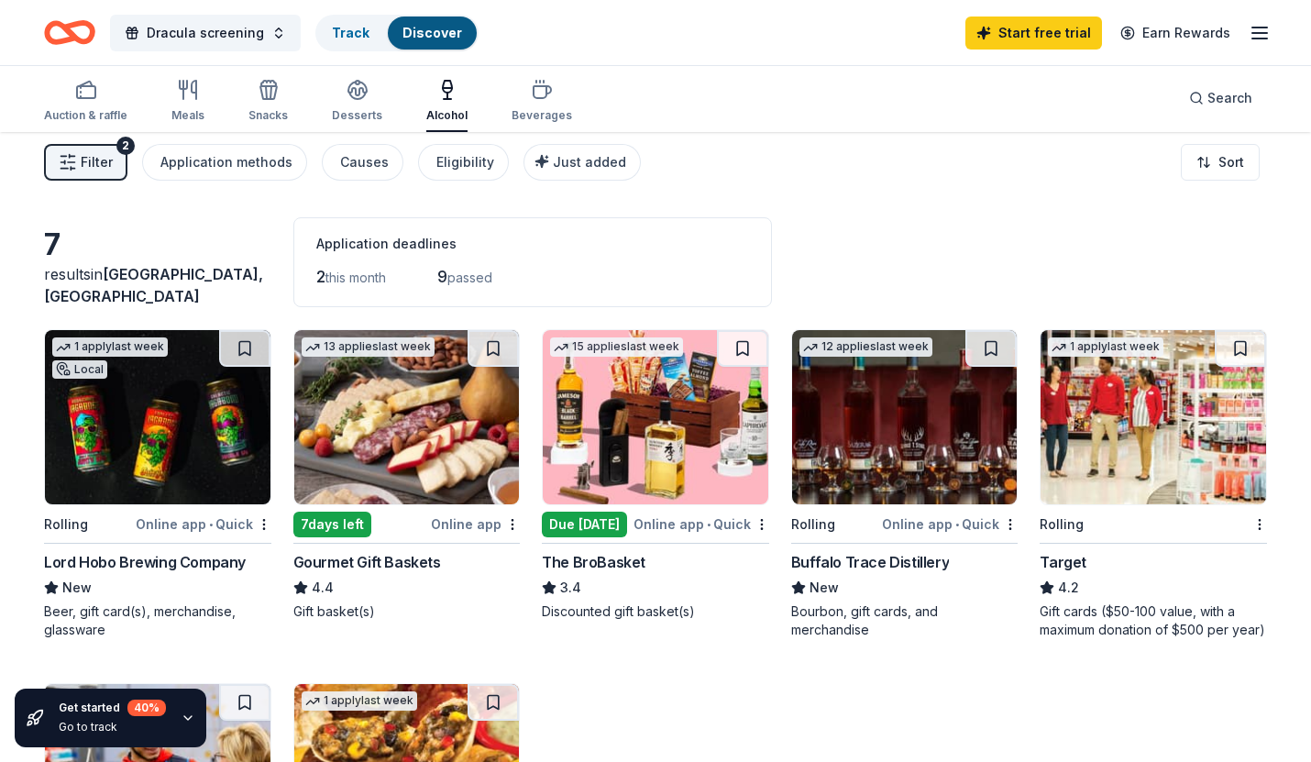
scroll to position [1, 0]
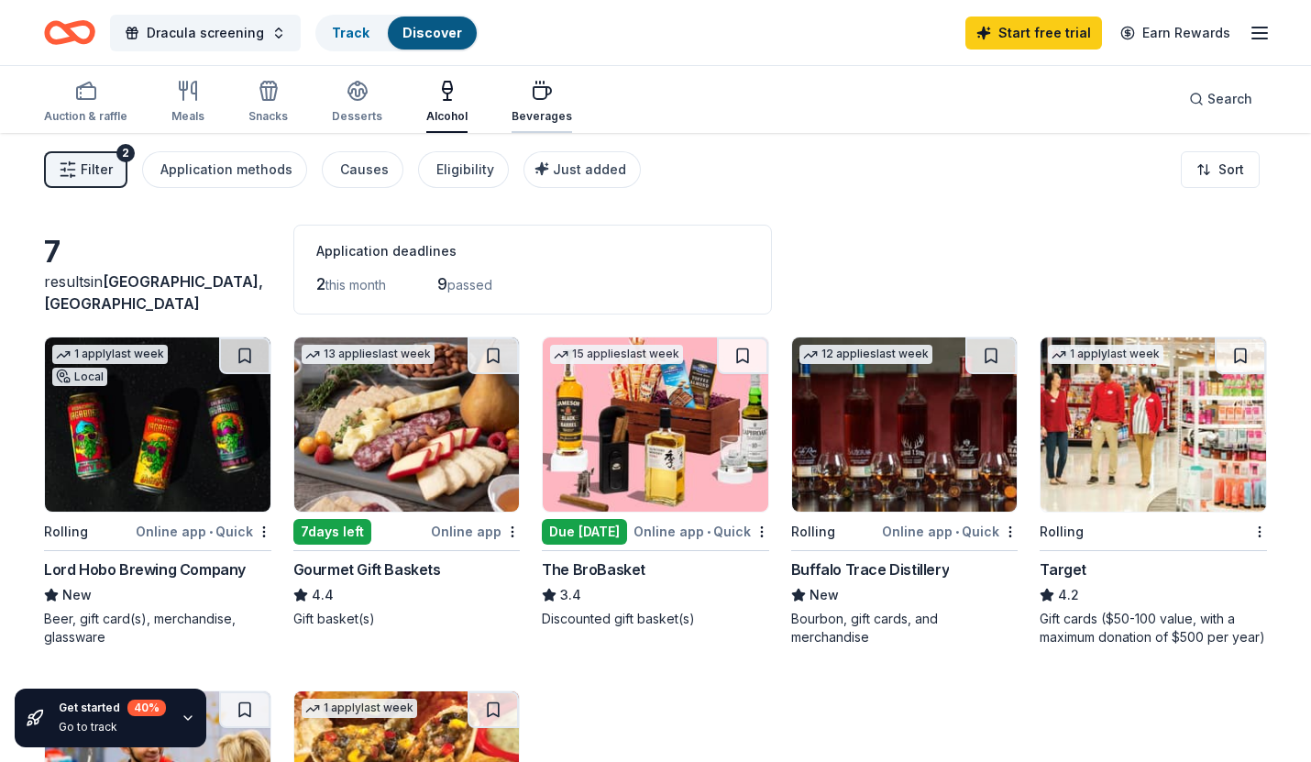
click at [544, 108] on div "Beverages" at bounding box center [542, 102] width 61 height 44
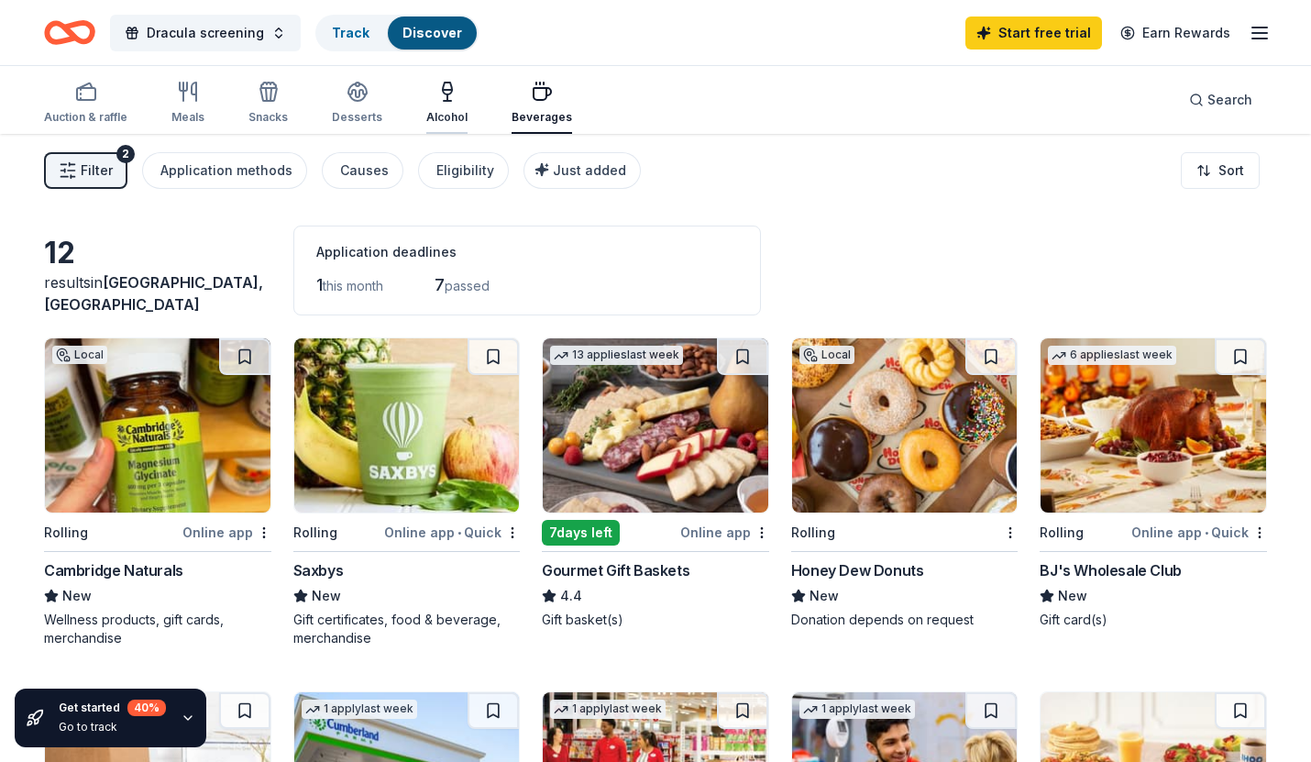
click at [438, 79] on button "Alcohol" at bounding box center [446, 103] width 41 height 61
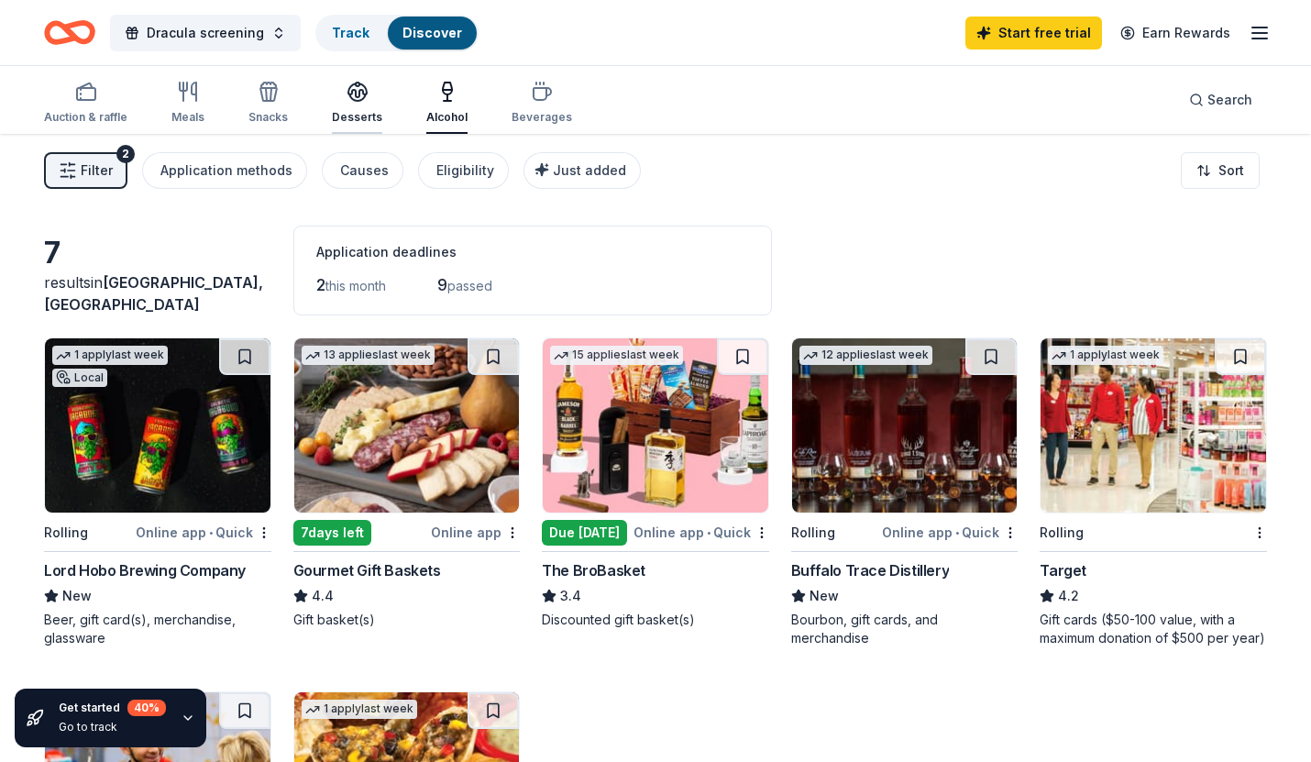
click at [361, 100] on icon "button" at bounding box center [358, 92] width 22 height 22
